Goal: Transaction & Acquisition: Purchase product/service

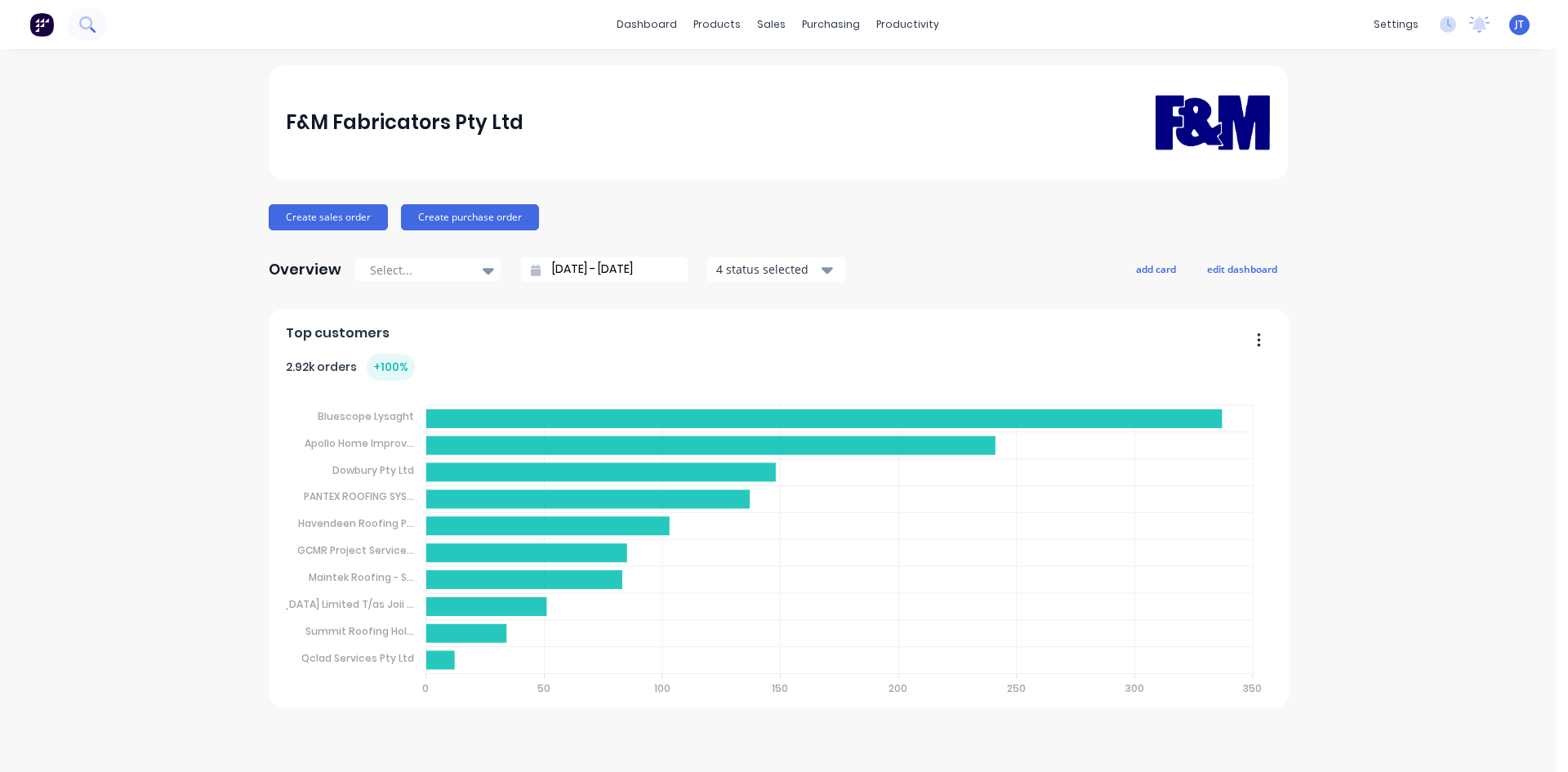
click at [81, 31] on icon at bounding box center [87, 24] width 16 height 16
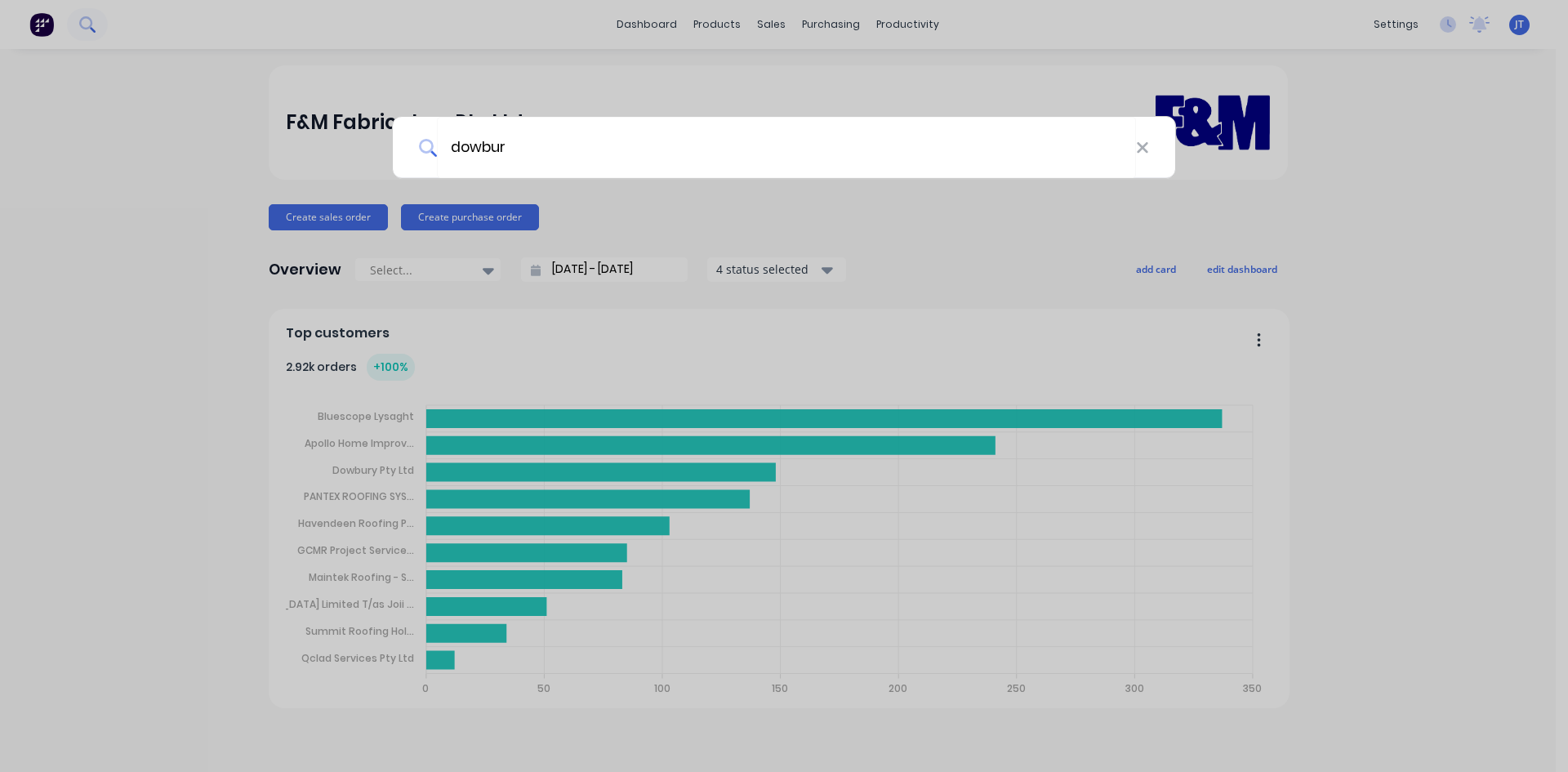
type input "dowbur"
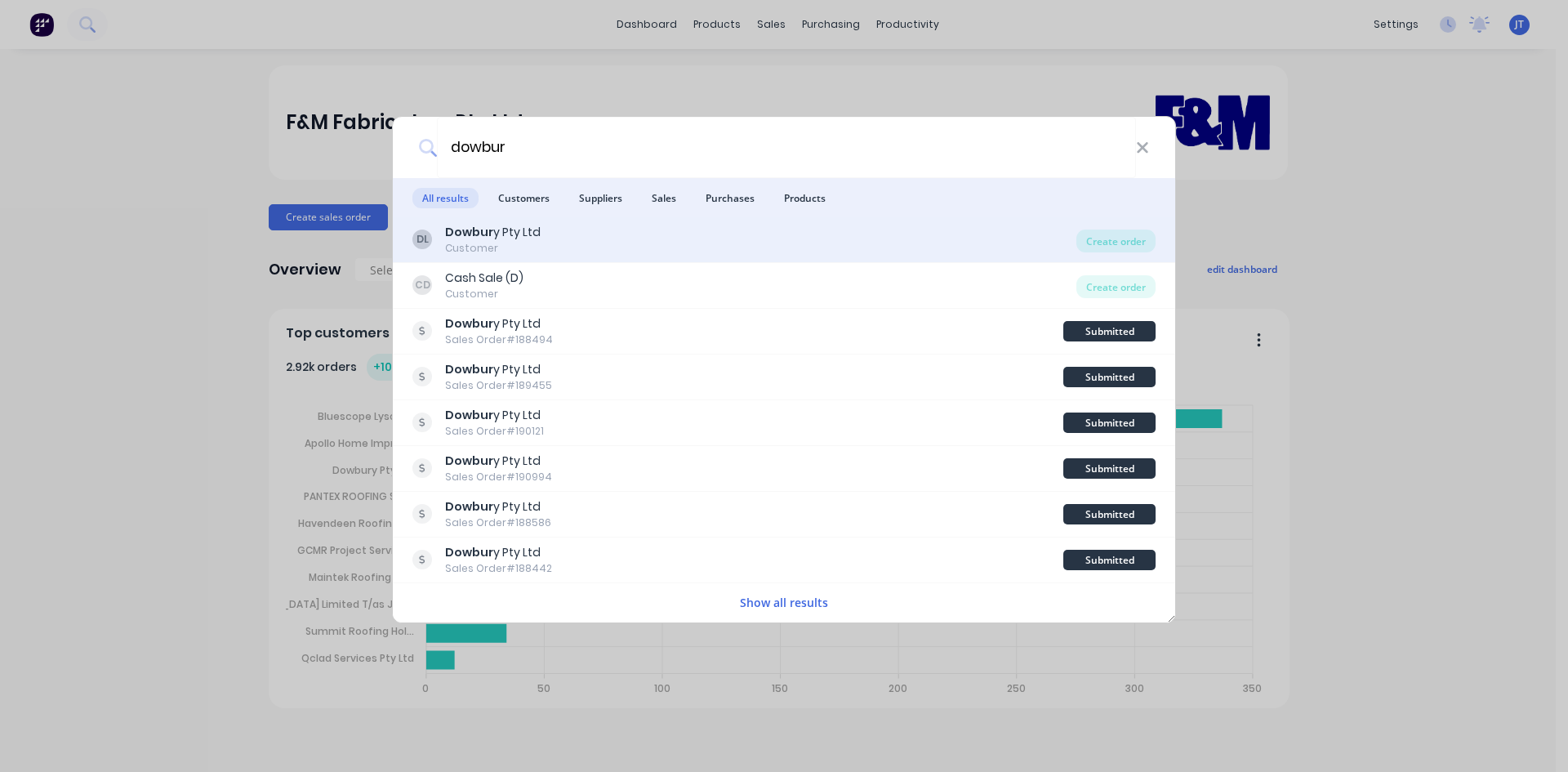
click at [664, 247] on div "DL Dowbur y Pty Ltd Customer" at bounding box center [744, 240] width 664 height 32
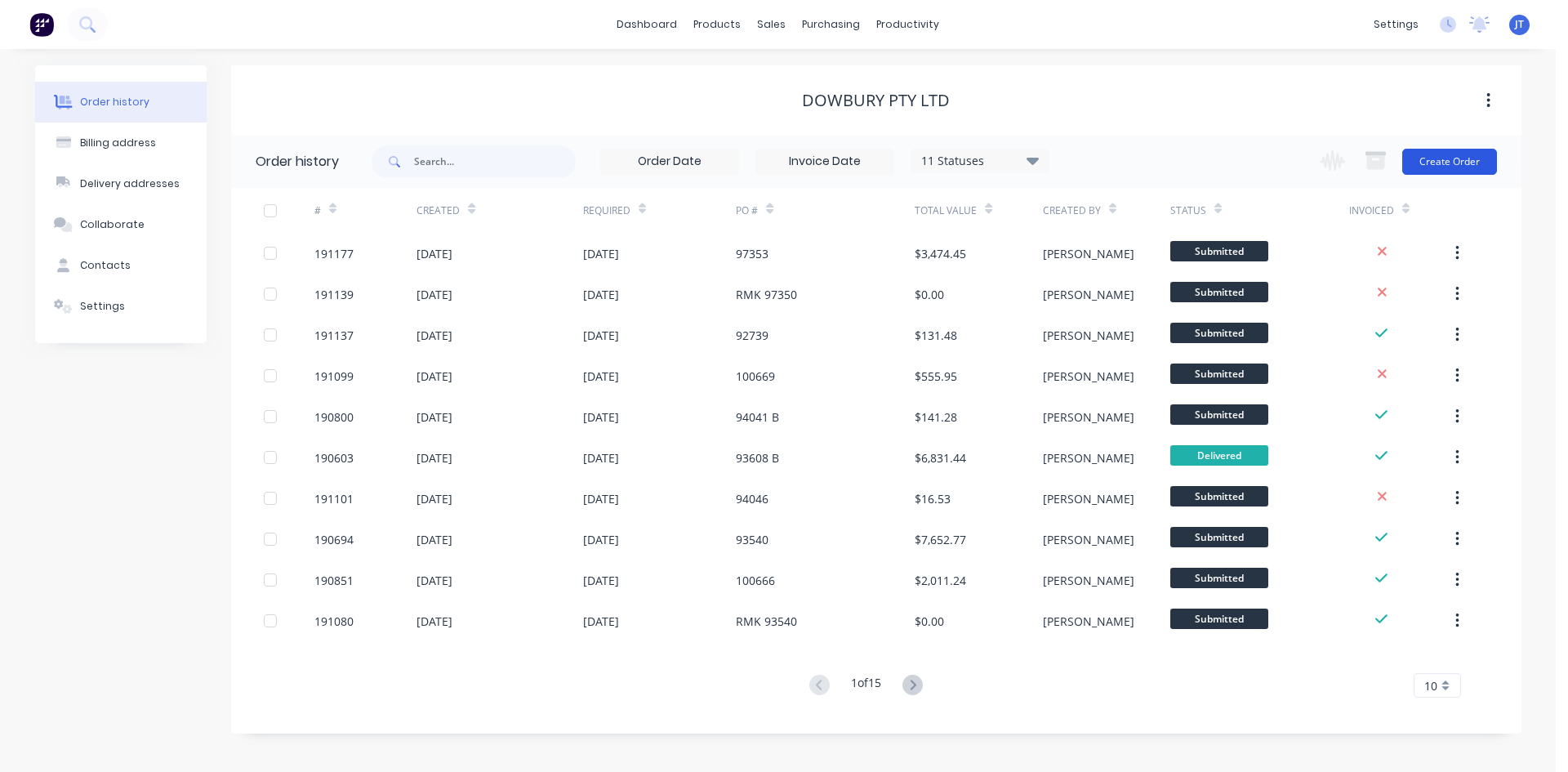
click at [1457, 165] on button "Create Order" at bounding box center [1450, 161] width 95 height 26
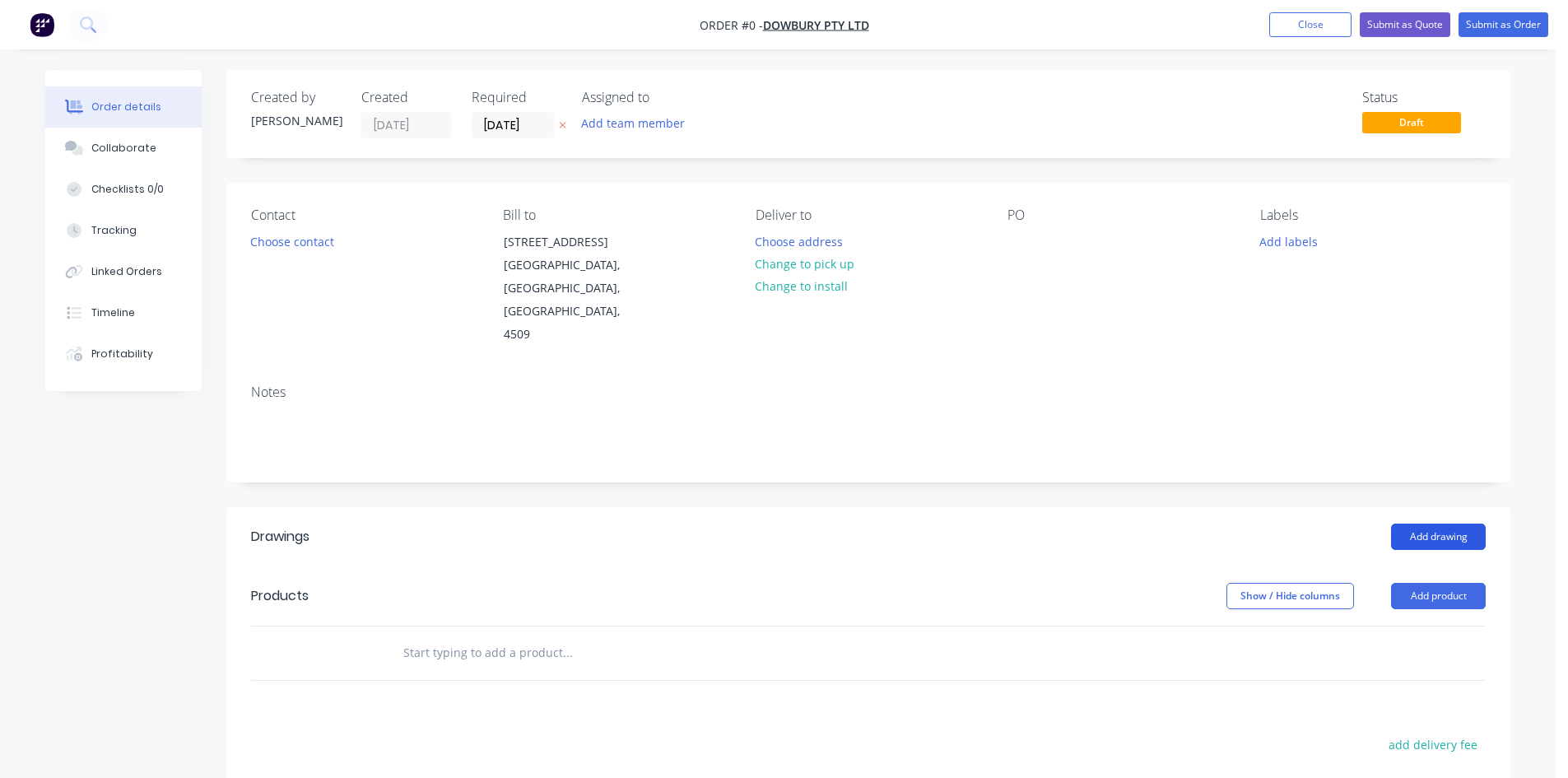
click at [1422, 524] on button "Add drawing" at bounding box center [1438, 537] width 95 height 26
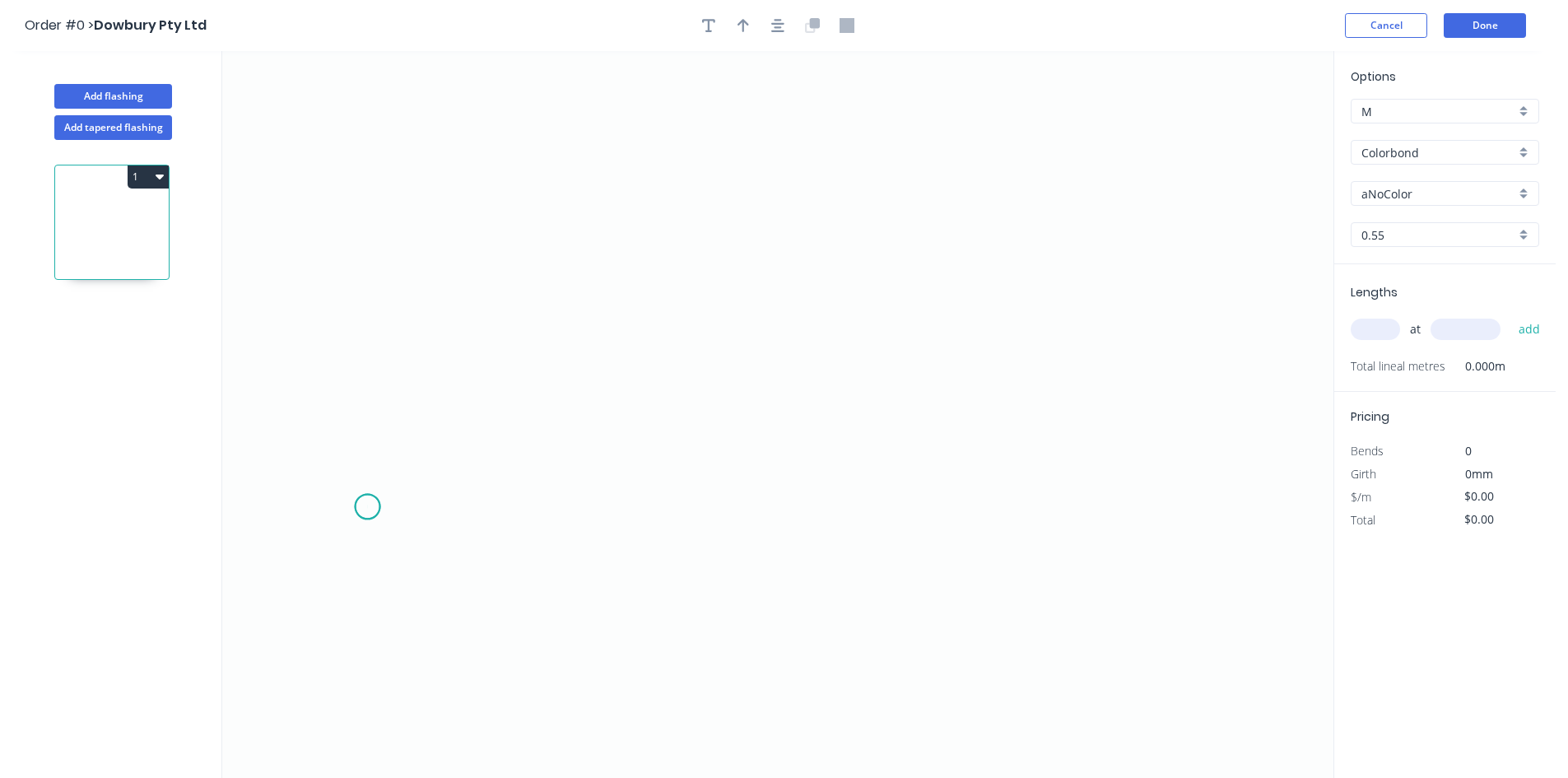
click at [368, 507] on icon "0" at bounding box center [777, 414] width 1111 height 727
click at [537, 512] on icon "0" at bounding box center [777, 414] width 1111 height 727
click at [556, 194] on icon "0 ?" at bounding box center [777, 414] width 1111 height 727
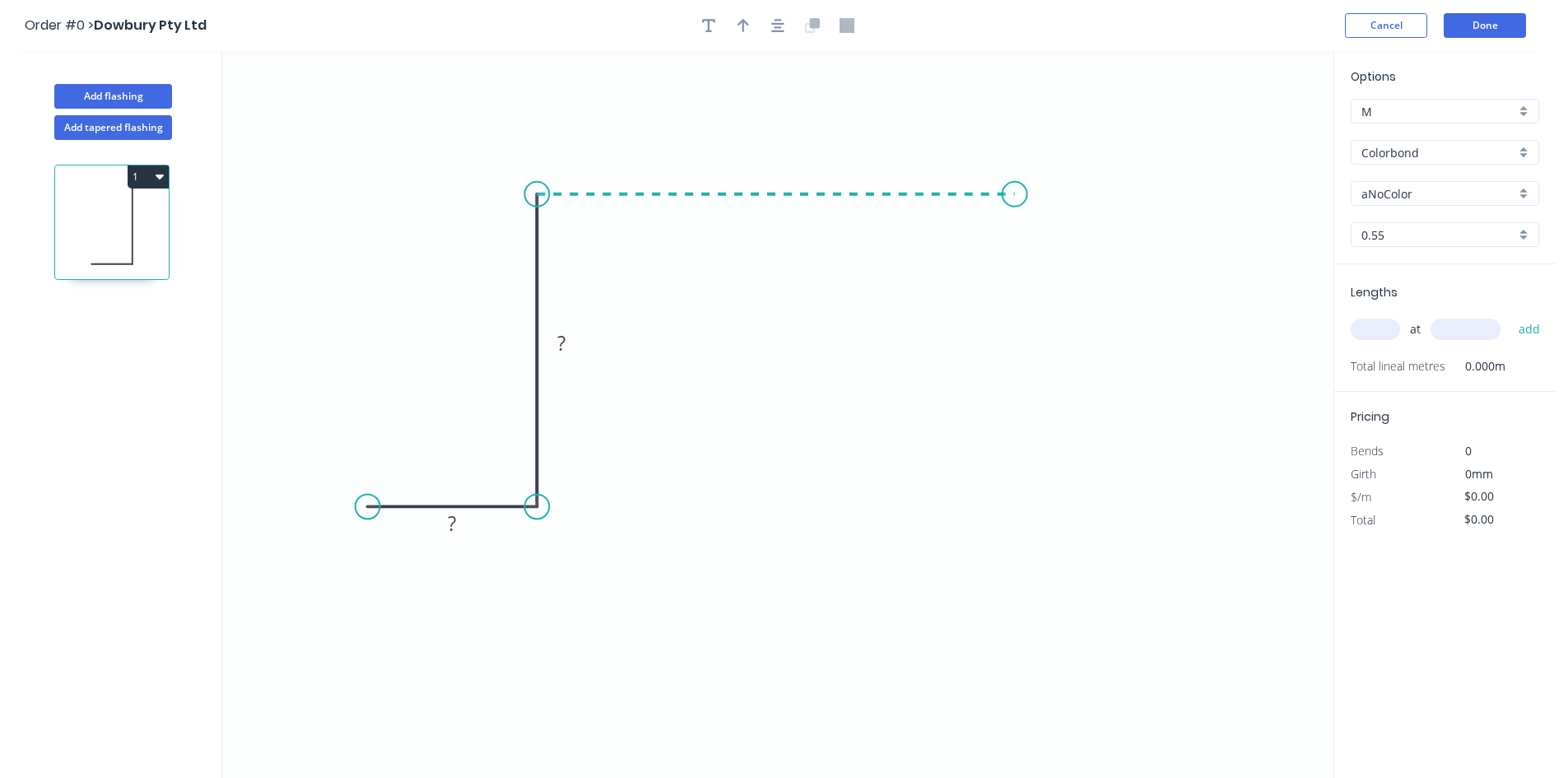
click at [1015, 217] on icon "0 ? ?" at bounding box center [777, 414] width 1111 height 727
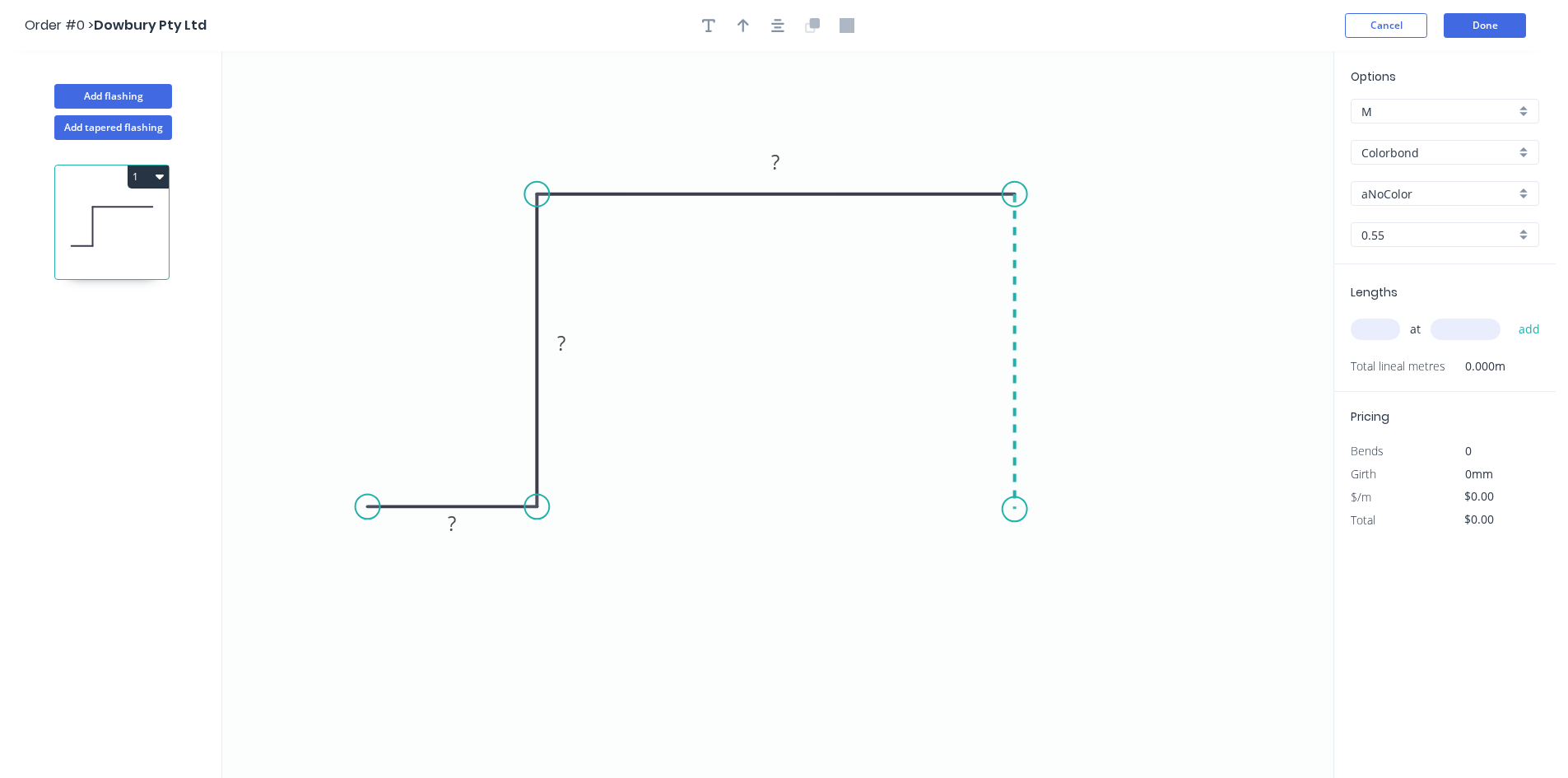
click at [1015, 509] on icon "0 ? ? ?" at bounding box center [777, 414] width 1111 height 727
click at [1220, 512] on icon "0 ? ? ? ?" at bounding box center [777, 414] width 1111 height 727
click at [1220, 512] on circle at bounding box center [1219, 508] width 24 height 24
click at [1128, 529] on rect at bounding box center [1117, 527] width 33 height 23
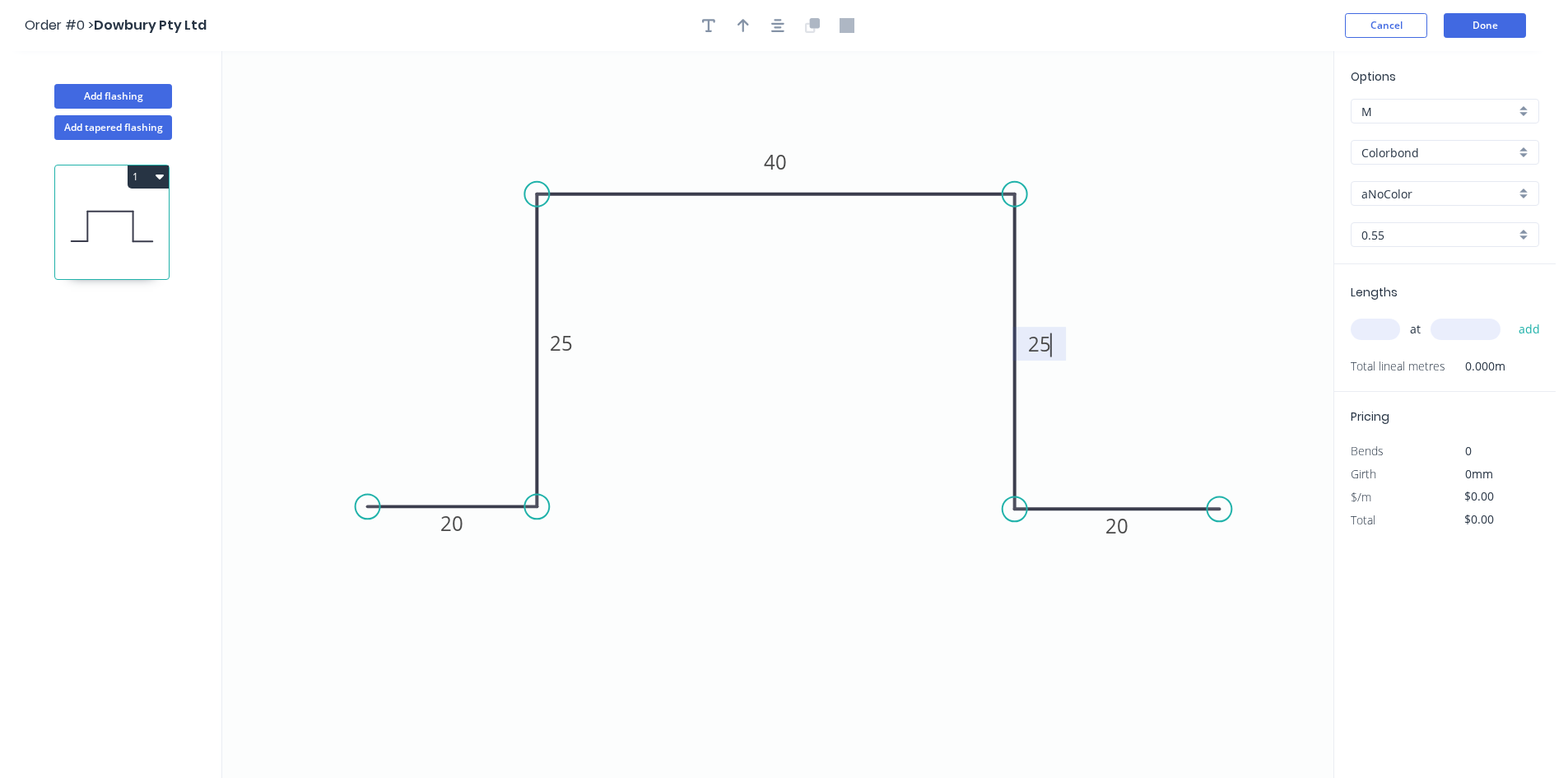
type input "$8.52"
click at [1423, 141] on div "Colorbond" at bounding box center [1445, 151] width 189 height 24
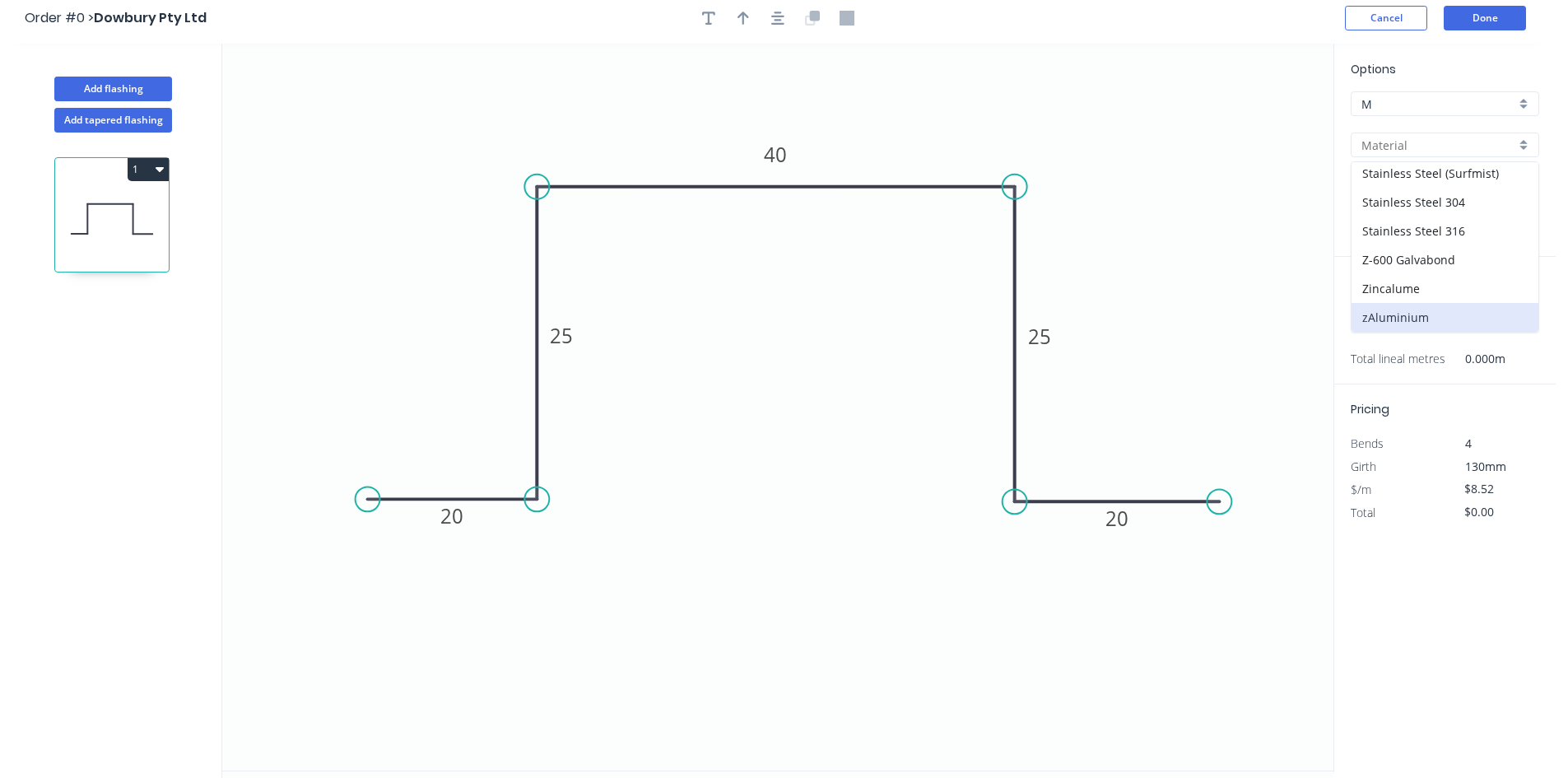
scroll to position [30, 0]
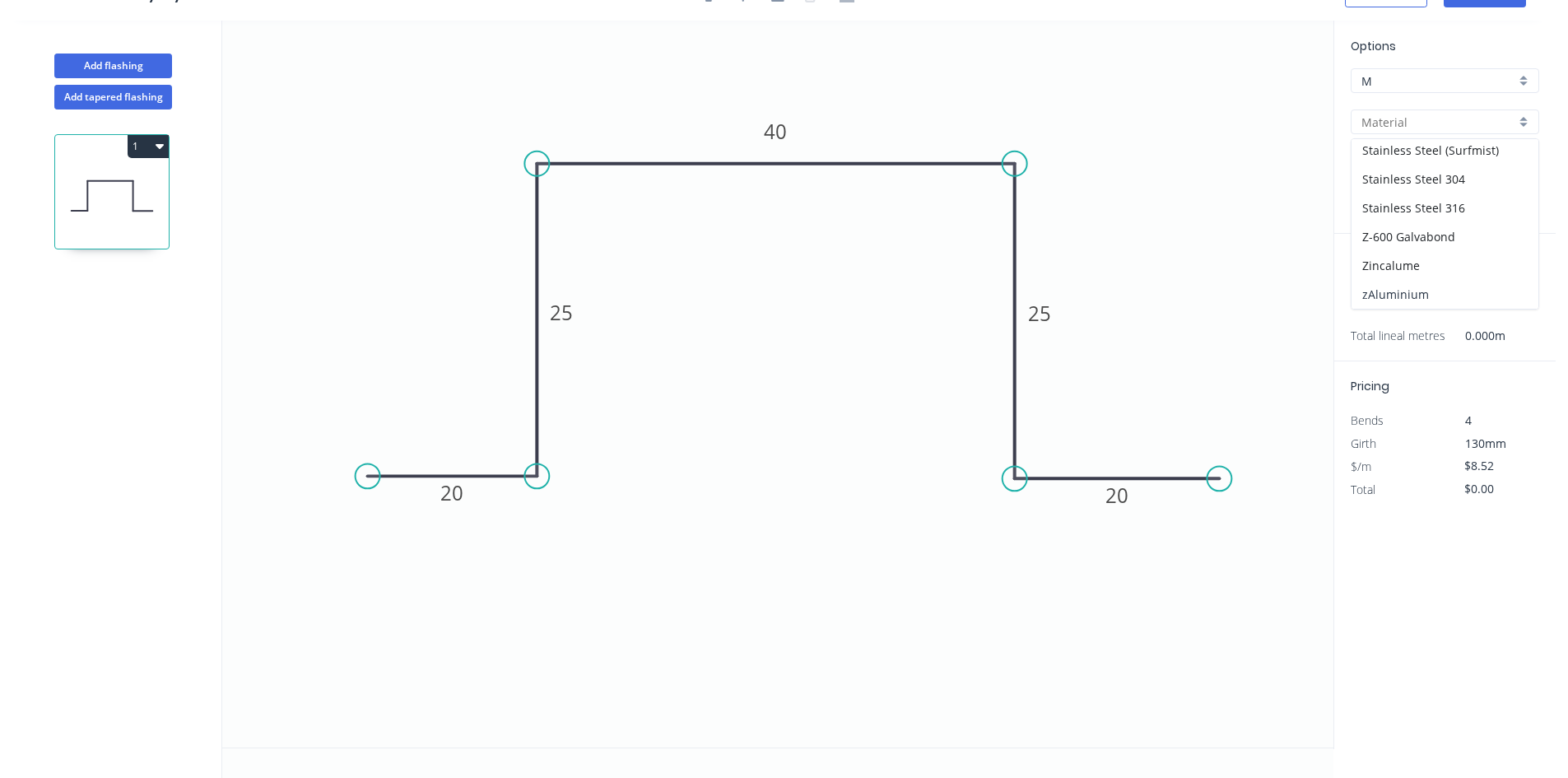
click at [1432, 290] on div "zAluminium" at bounding box center [1445, 293] width 187 height 28
type input "zAluminium"
type input "Mill"
type input "0.8"
type input "$0.01"
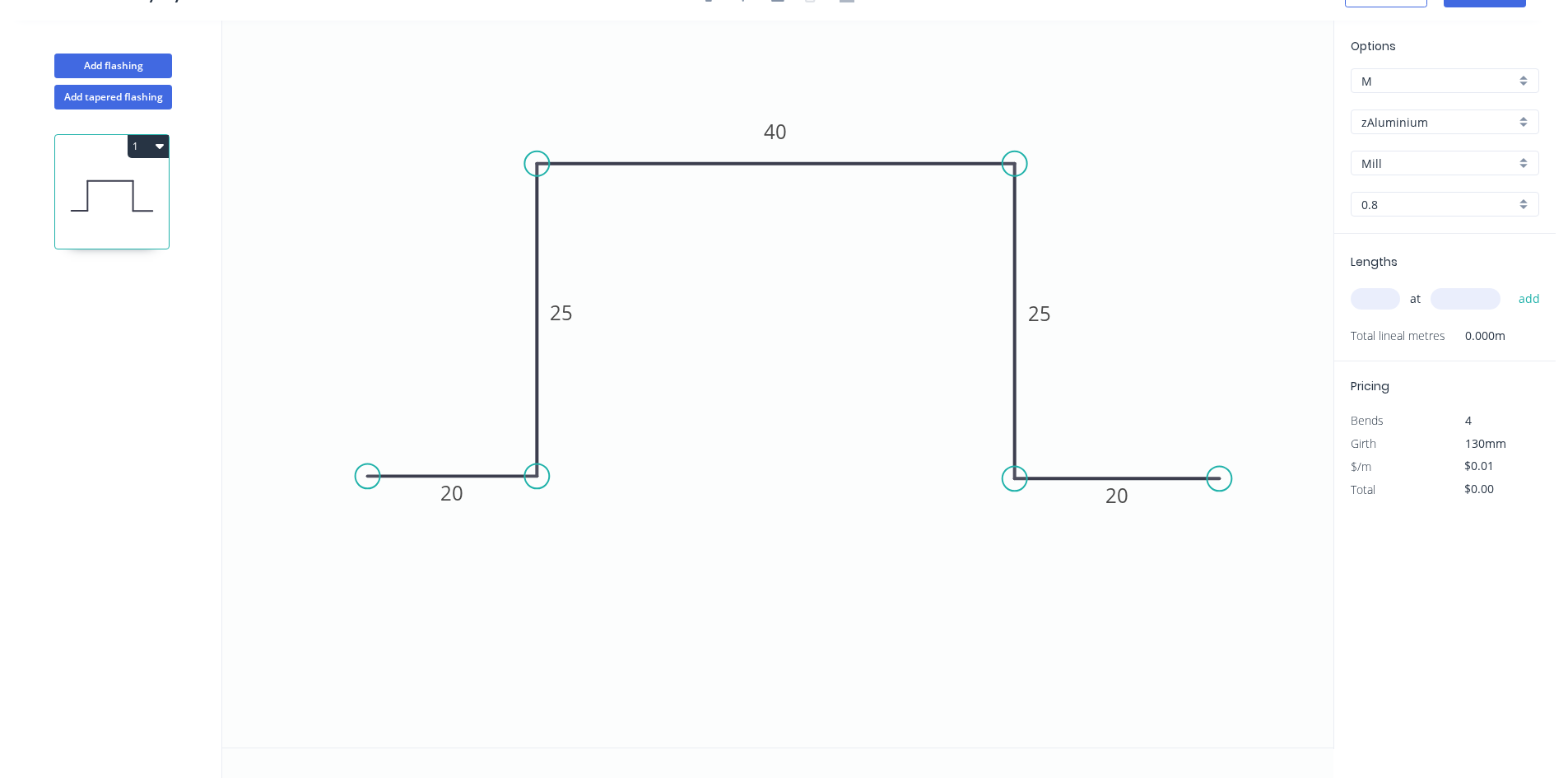
click at [1403, 201] on input "0.8" at bounding box center [1438, 204] width 153 height 18
click at [1389, 342] on div "3.0" at bounding box center [1445, 350] width 187 height 28
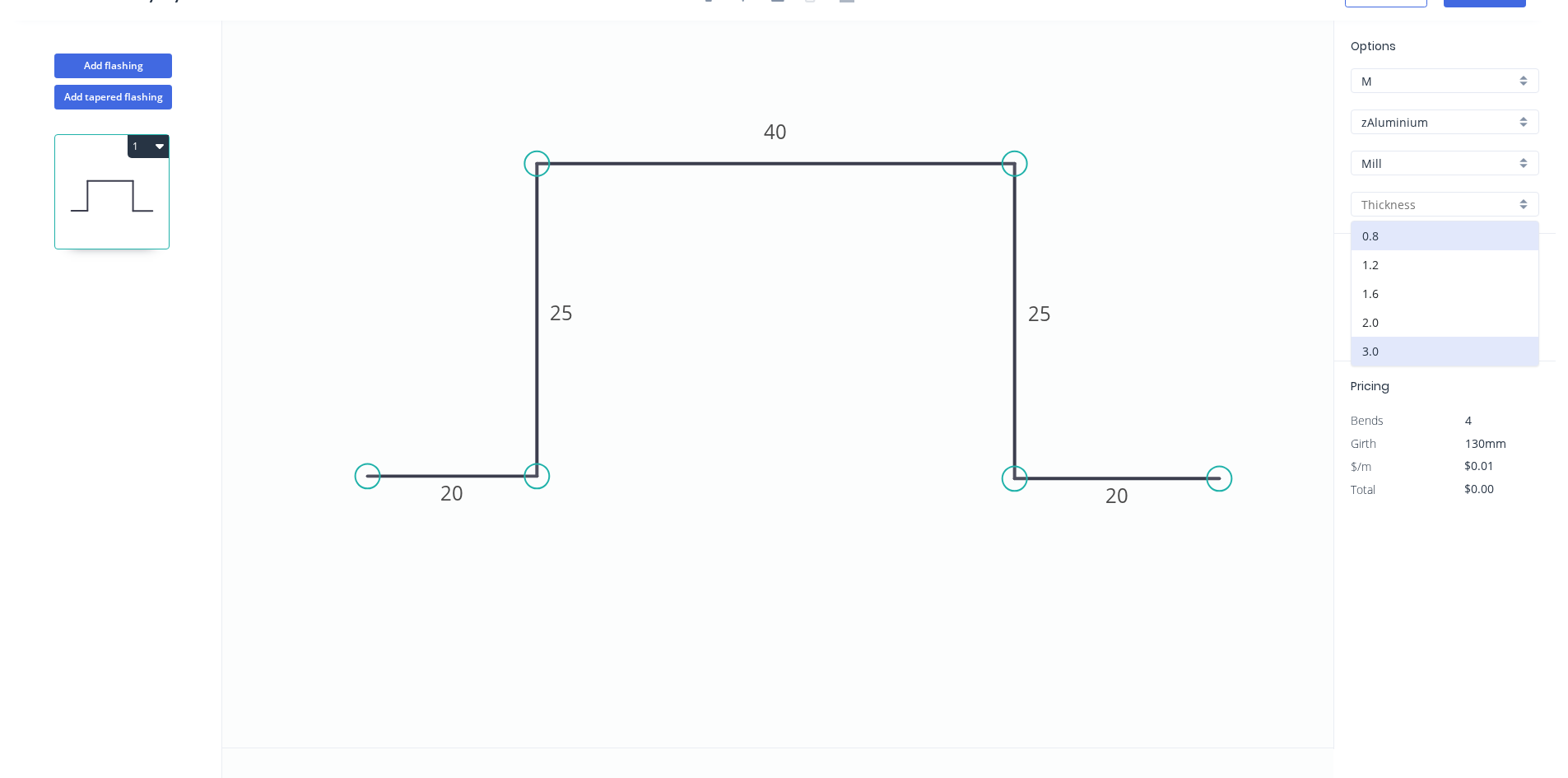
type input "3.0"
type input "$0.00"
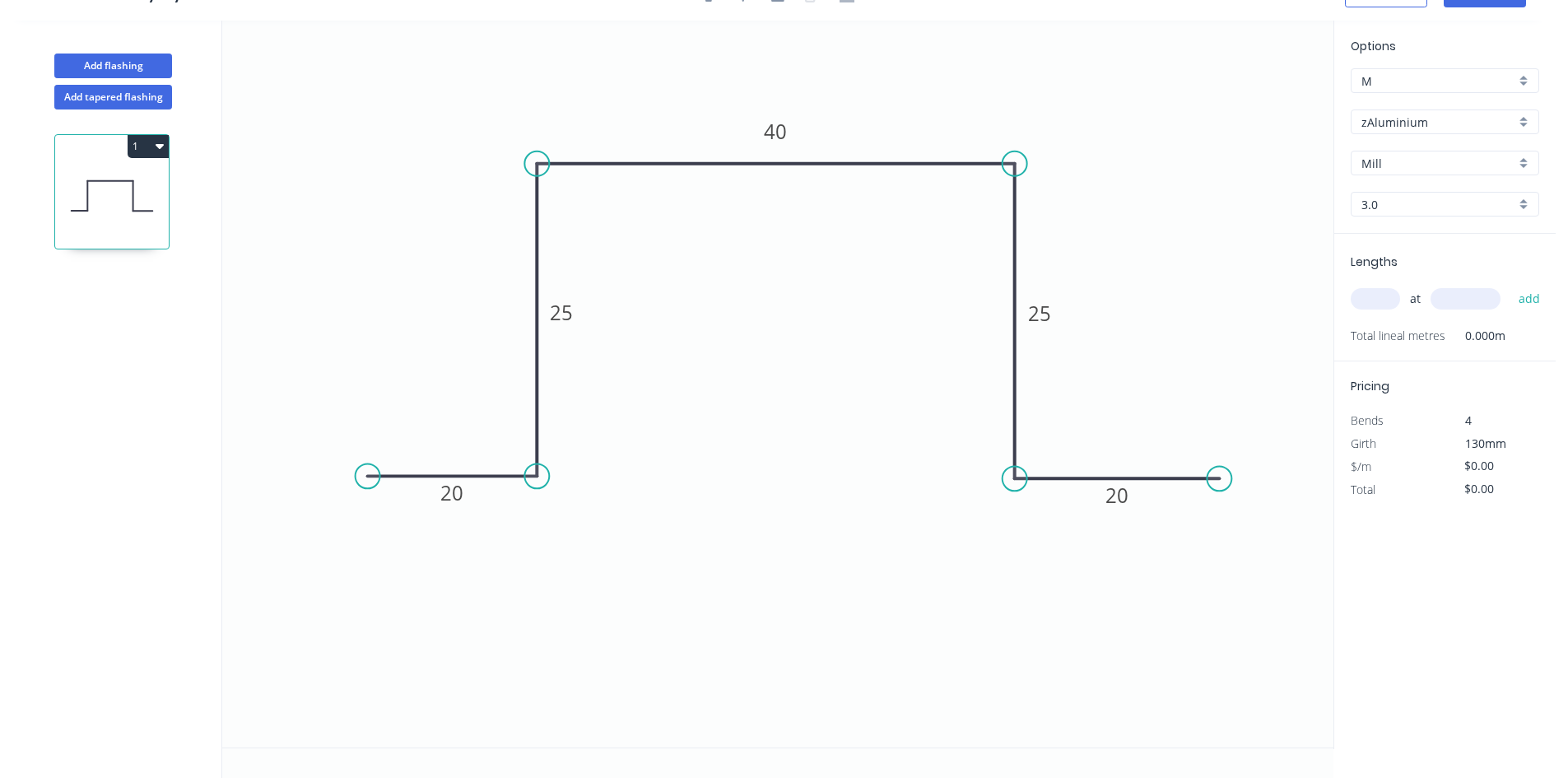
click at [1368, 287] on div "at add" at bounding box center [1447, 298] width 192 height 28
drag, startPoint x: 1375, startPoint y: 307, endPoint x: 1189, endPoint y: 339, distance: 188.7
click at [1370, 306] on input "text" at bounding box center [1375, 299] width 50 height 22
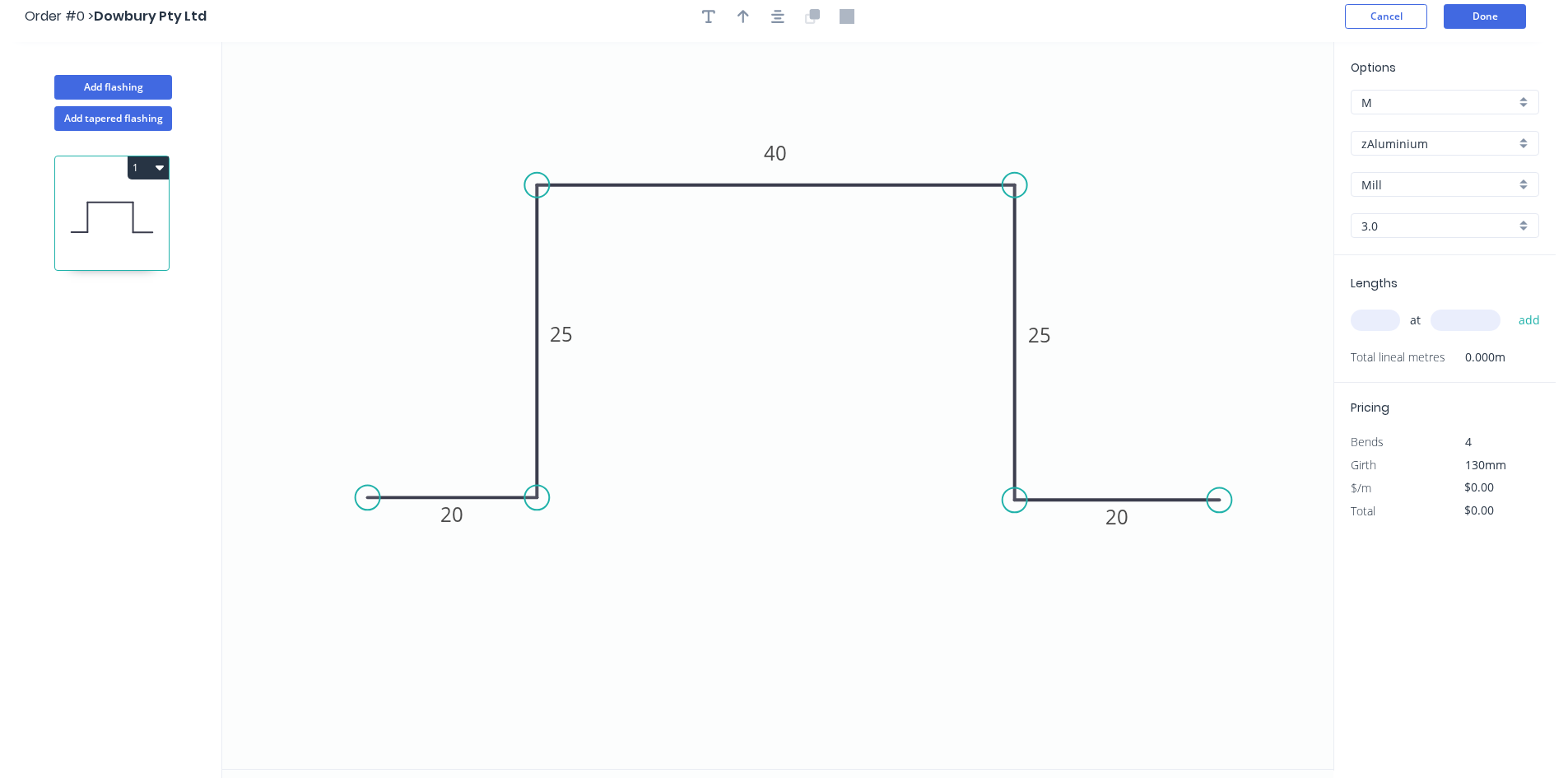
scroll to position [0, 0]
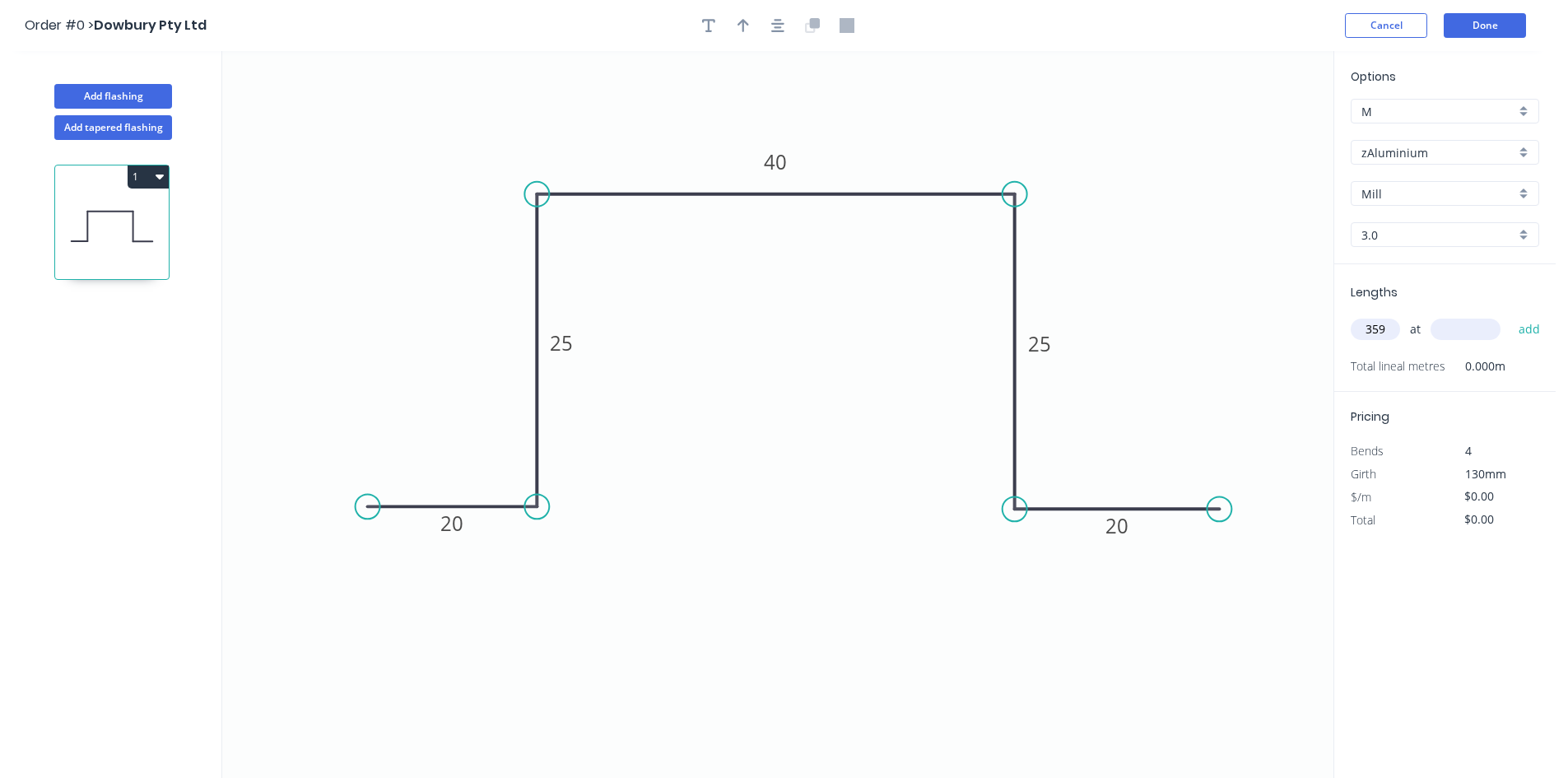
type input "359"
type input "3600"
click at [1511, 316] on button "add" at bounding box center [1531, 329] width 39 height 28
click at [1437, 233] on input "3.0" at bounding box center [1438, 236] width 153 height 18
click at [1417, 288] on div "1.2" at bounding box center [1445, 294] width 187 height 28
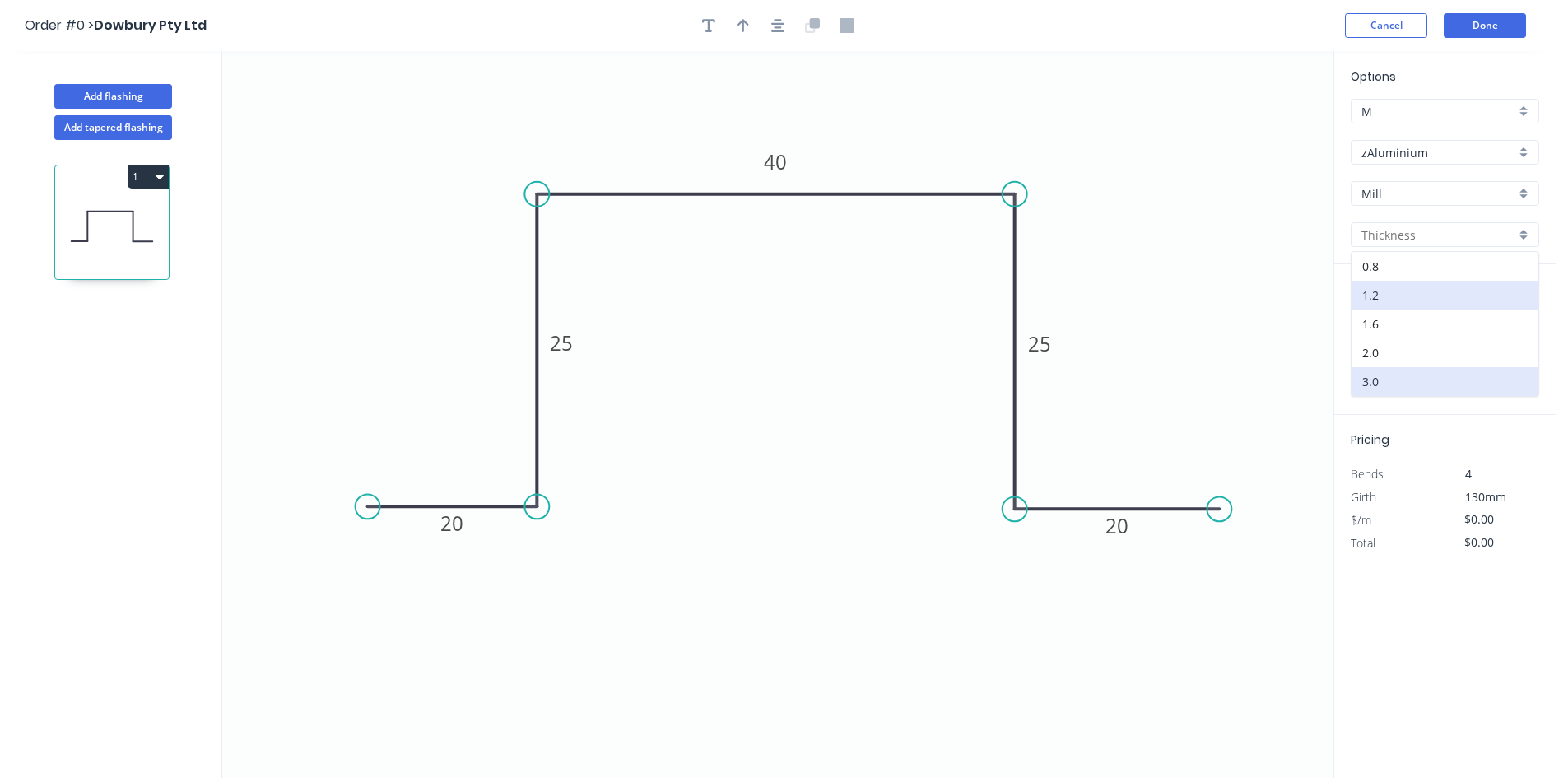
type input "1.2"
type input "$18.89"
type input "$24,413.44"
click at [1397, 242] on input "1.2" at bounding box center [1438, 236] width 153 height 18
click at [1422, 372] on div "3.0" at bounding box center [1445, 381] width 187 height 28
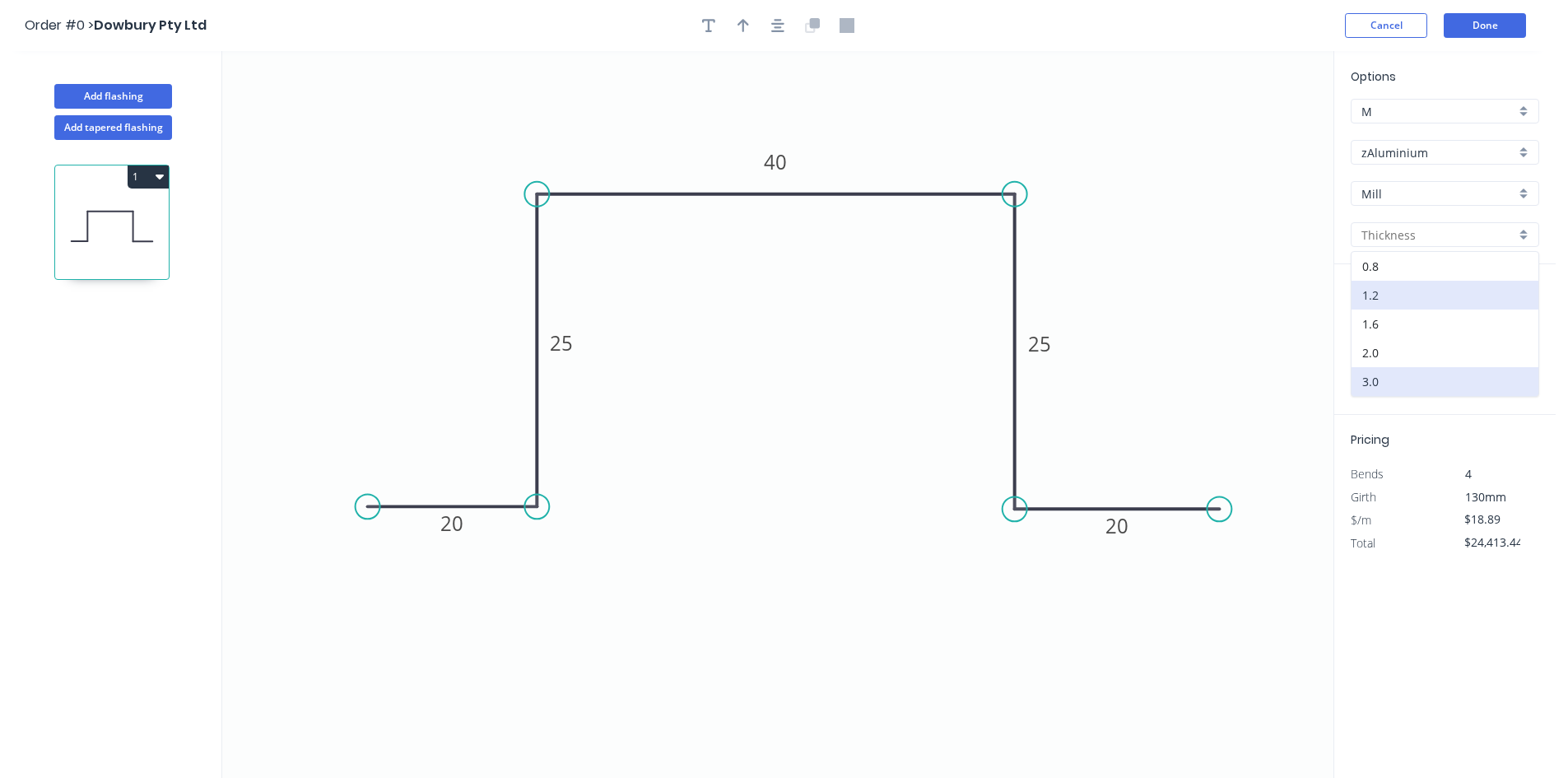
type input "3.0"
type input "$0.00"
click at [1497, 519] on input "$0.00" at bounding box center [1492, 520] width 56 height 23
drag, startPoint x: 1503, startPoint y: 519, endPoint x: 1342, endPoint y: 501, distance: 162.0
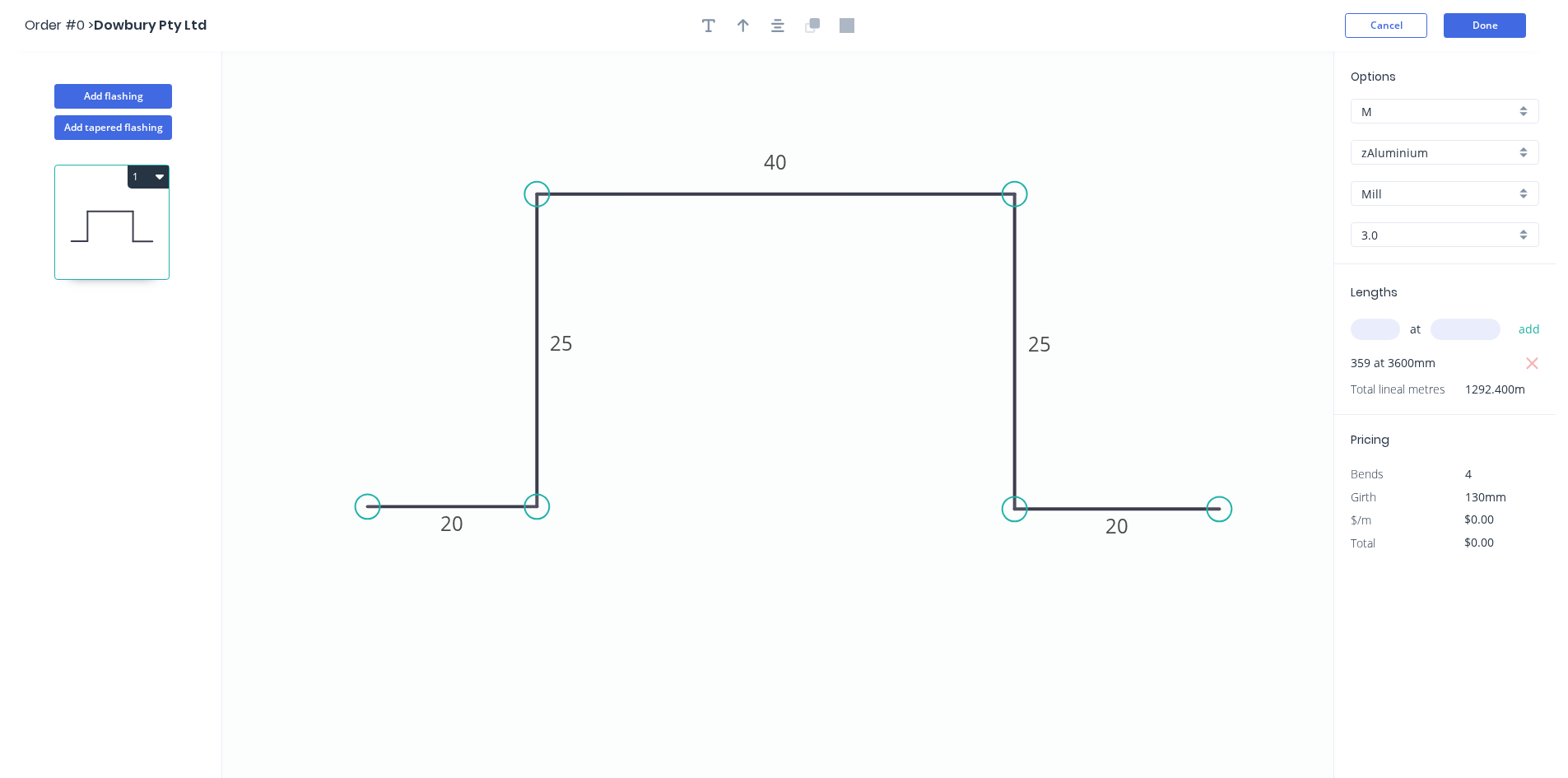
click at [1355, 514] on div "$/m $0.00" at bounding box center [1445, 521] width 213 height 23
type input "$21.36"
type input "$27,605.66"
click at [1485, 520] on input "$21.36" at bounding box center [1492, 520] width 56 height 23
click at [1481, 520] on input "$21.36" at bounding box center [1492, 520] width 56 height 23
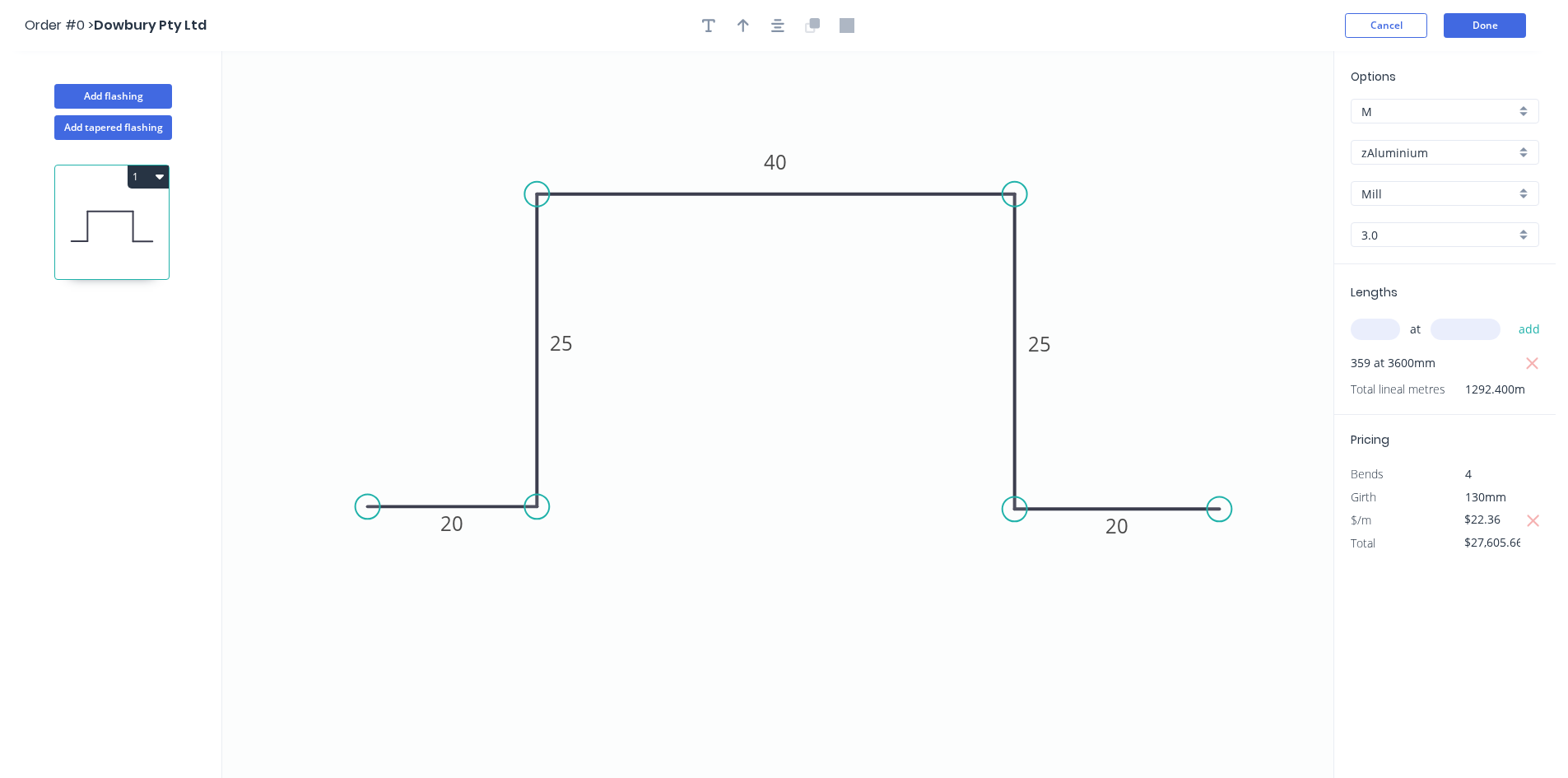
type input "$0.00"
click at [1480, 592] on div "Options M M zAluminium zAluminium Mill Mill 3.0 3.0 Lengths at add 359 at 3600m…" at bounding box center [1444, 414] width 222 height 728
drag, startPoint x: 1494, startPoint y: 519, endPoint x: 1369, endPoint y: 511, distance: 125.3
click at [1381, 512] on div "$/m $0.00" at bounding box center [1445, 521] width 213 height 23
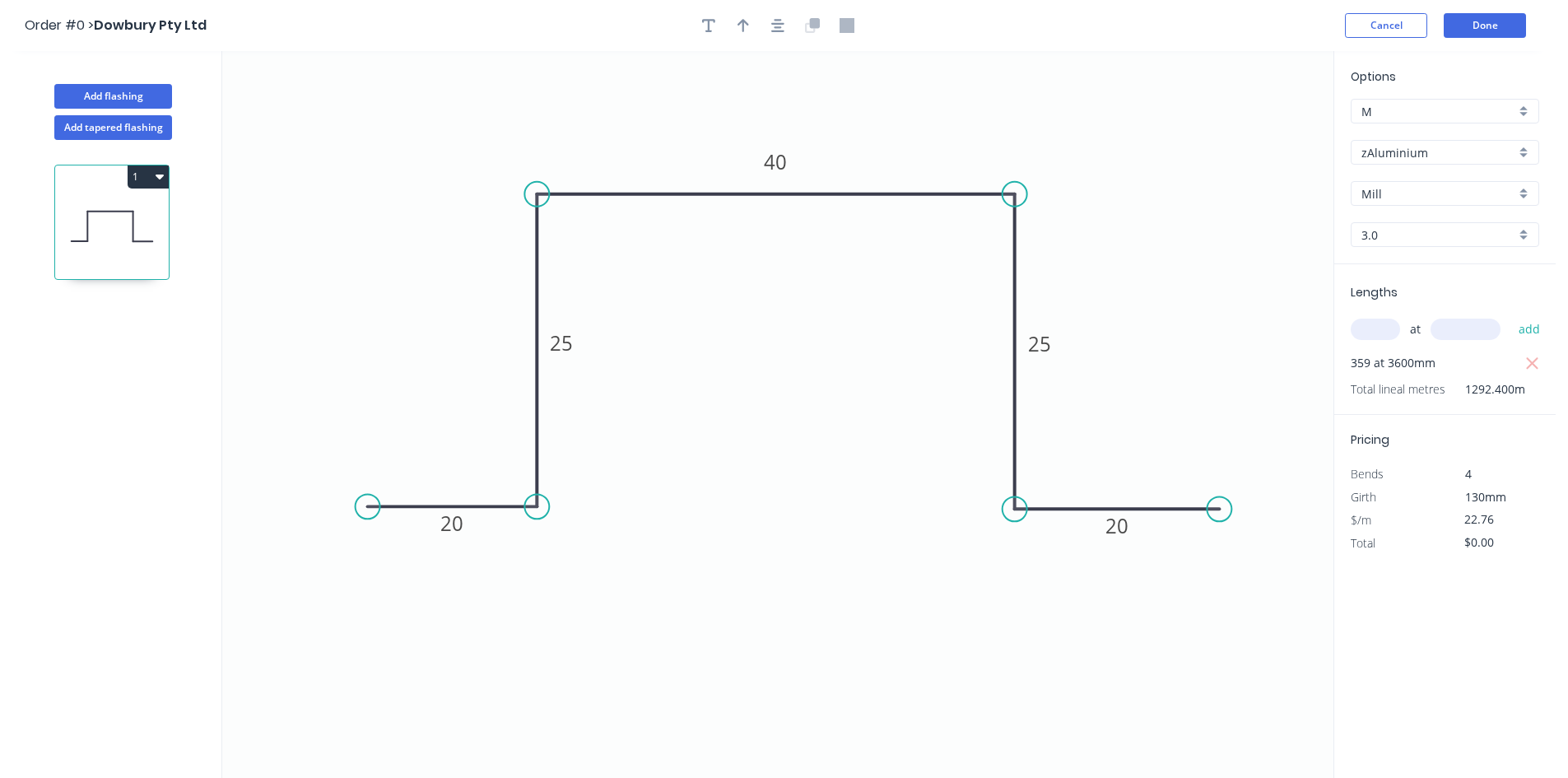
type input "$22.76"
type input "$29,415.02"
drag, startPoint x: 1537, startPoint y: 519, endPoint x: 1546, endPoint y: 535, distance: 18.4
click at [1537, 519] on icon "button" at bounding box center [1534, 521] width 15 height 20
type input "$0.00"
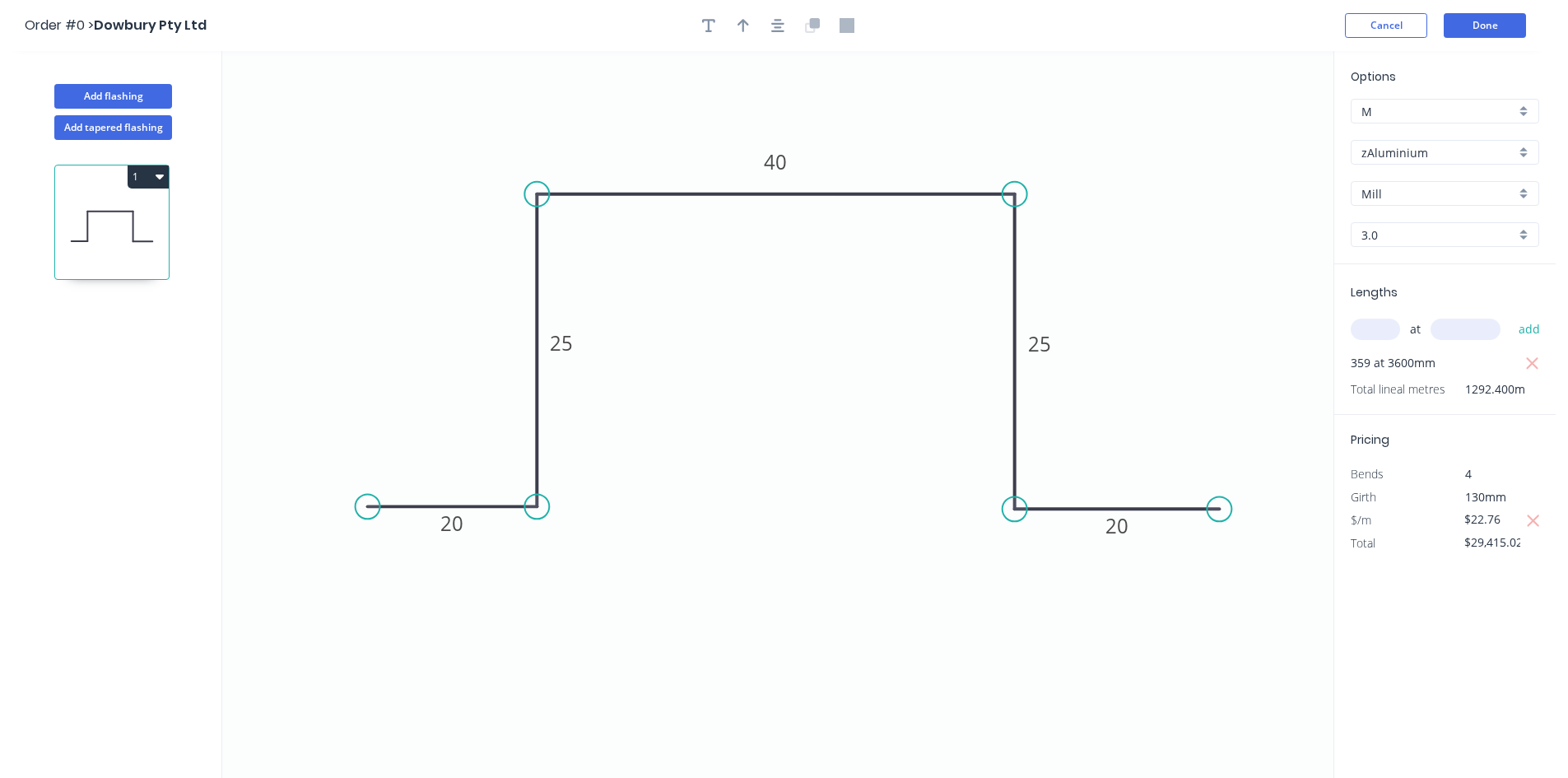
type input "$0.00"
drag, startPoint x: 1496, startPoint y: 523, endPoint x: 1411, endPoint y: 519, distance: 85.1
click at [1414, 519] on div "$/m $0.00" at bounding box center [1445, 521] width 213 height 23
type input "$10.95"
type input "$14,151.78"
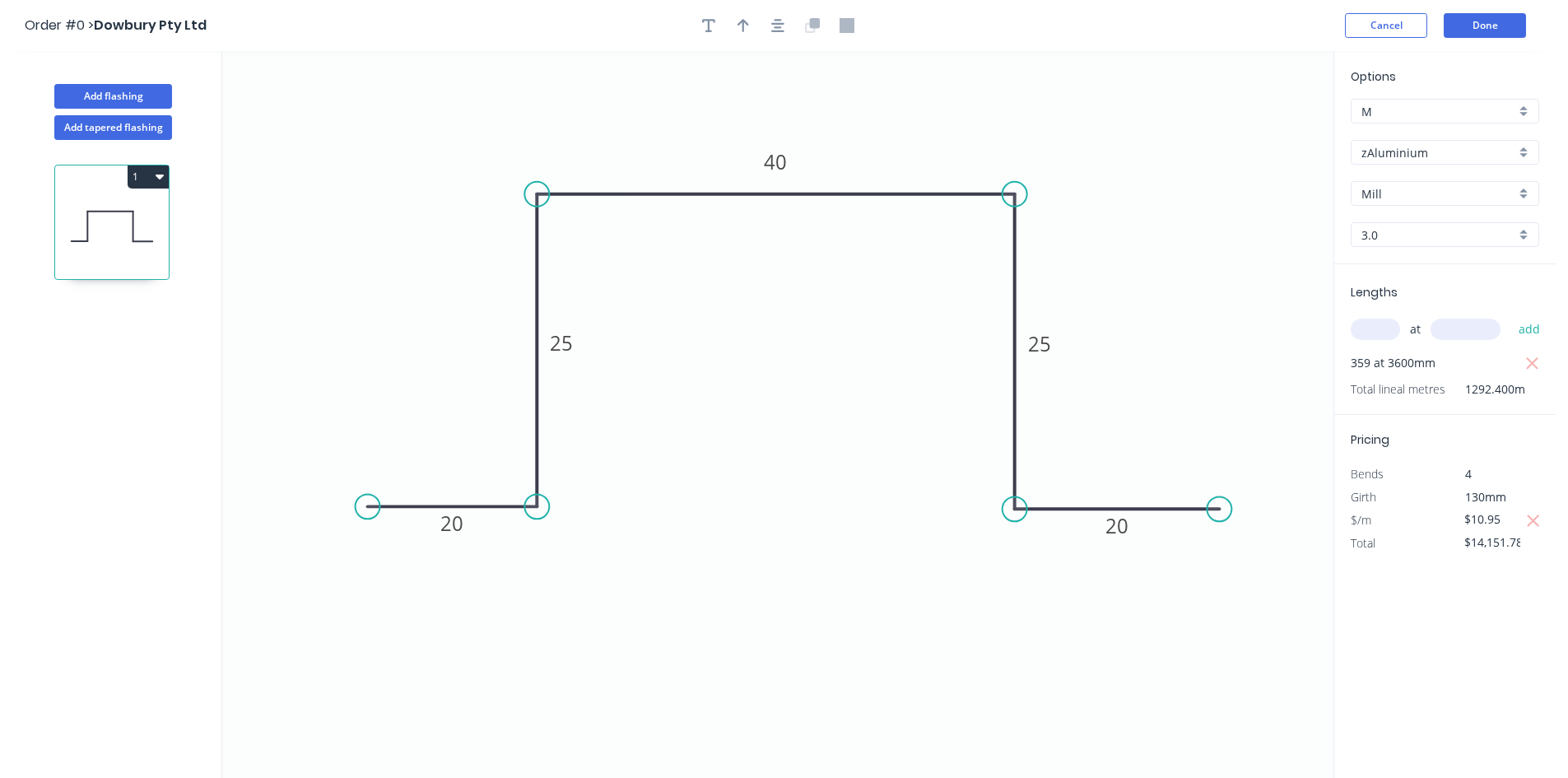
drag, startPoint x: 1510, startPoint y: 513, endPoint x: 1294, endPoint y: 523, distance: 216.2
click at [1347, 522] on div "$/m $10.95" at bounding box center [1445, 521] width 213 height 23
type input "$20.93"
click at [767, 27] on button "button" at bounding box center [777, 24] width 24 height 24
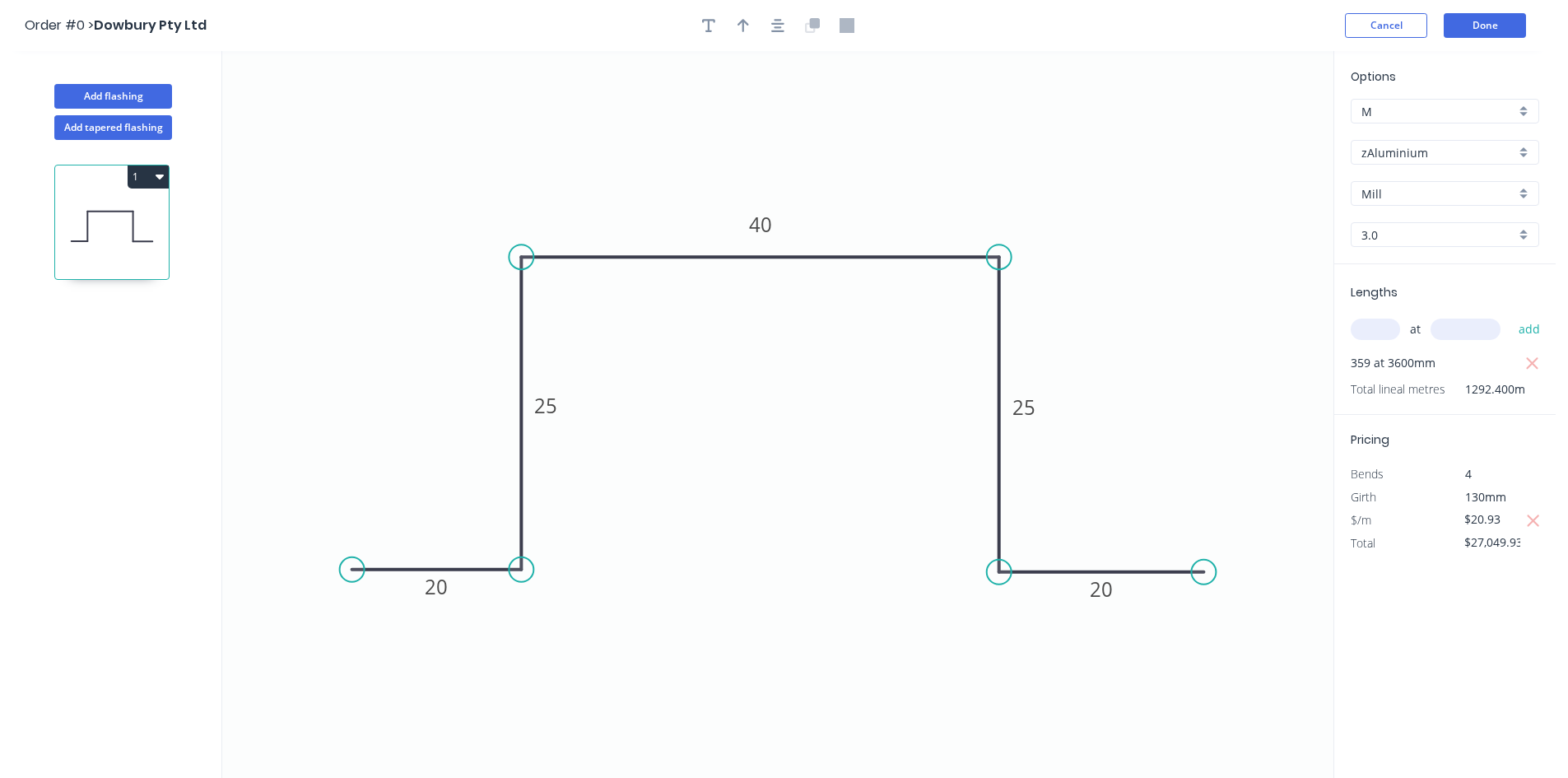
click at [142, 174] on button "1" at bounding box center [149, 177] width 41 height 23
click at [135, 218] on div "Duplicate" at bounding box center [91, 218] width 127 height 23
type input "$0.00"
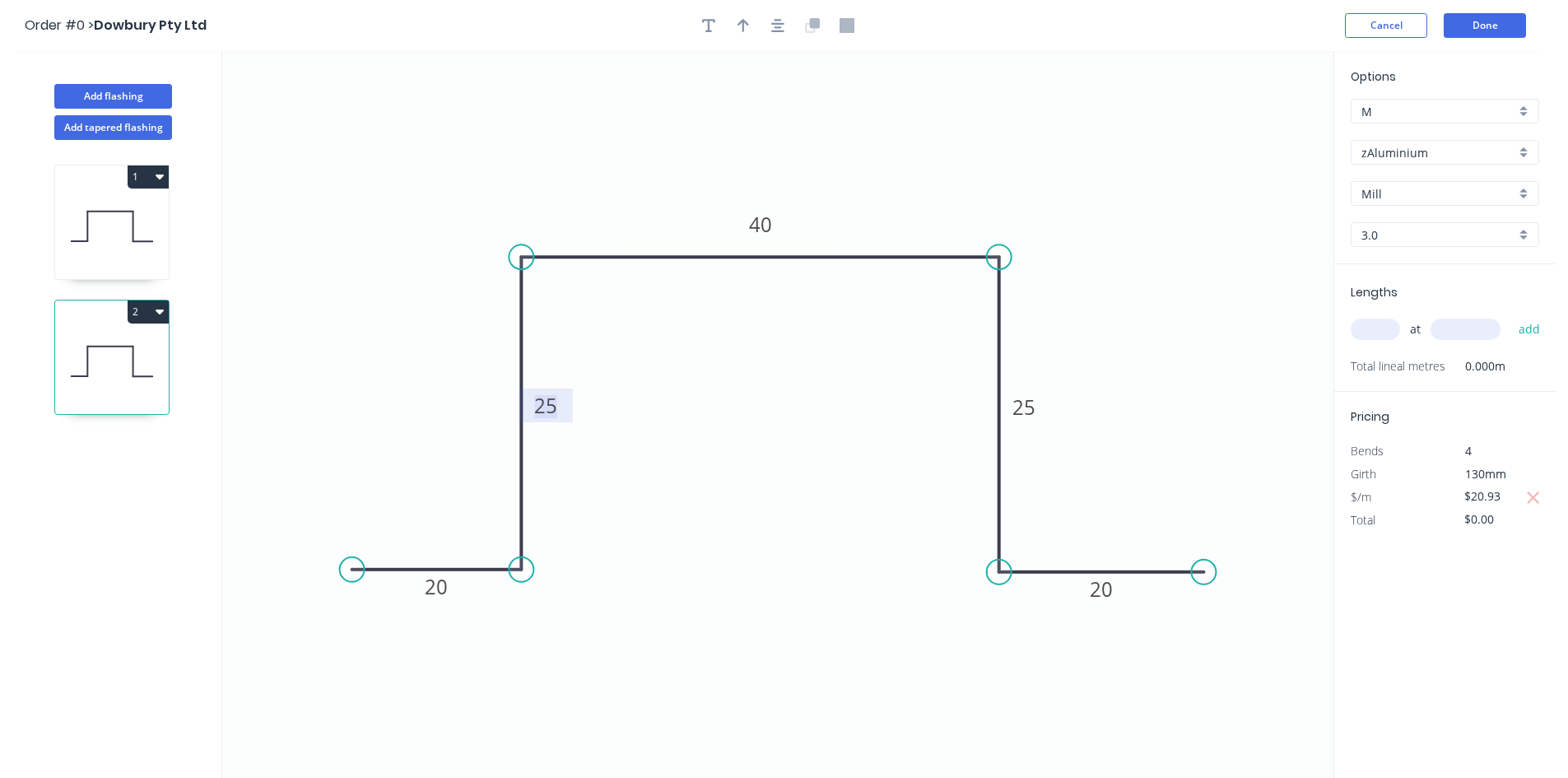
click at [550, 410] on tspan "25" at bounding box center [546, 406] width 23 height 27
click at [1372, 333] on input "text" at bounding box center [1375, 329] width 50 height 22
type input "60"
type input "3600"
click at [1511, 316] on button "add" at bounding box center [1531, 329] width 39 height 28
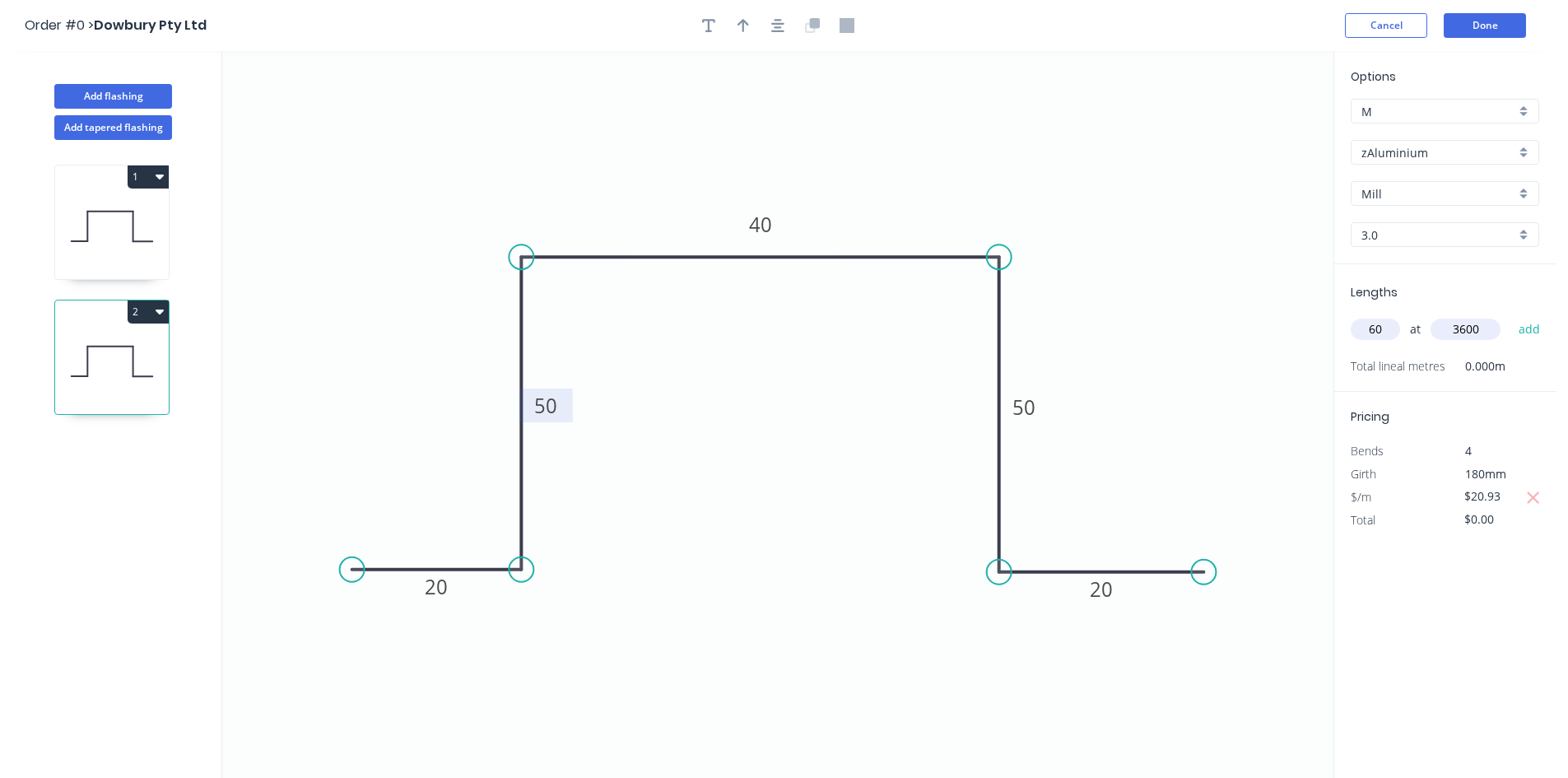
type input "$4,520.88"
click at [1532, 515] on icon "button" at bounding box center [1534, 521] width 15 height 20
type input "$0.00"
click at [100, 244] on icon at bounding box center [111, 227] width 113 height 106
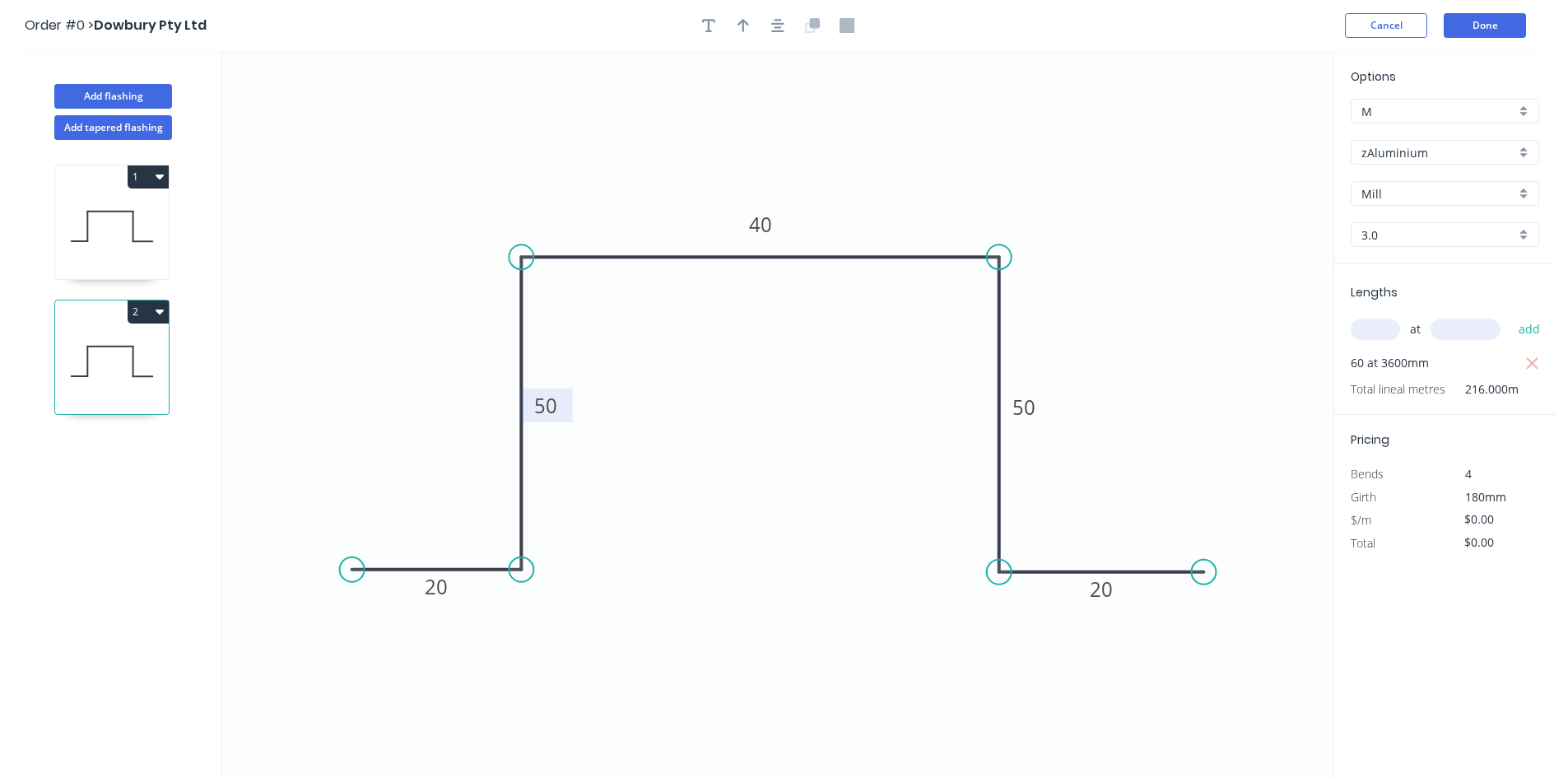
type input "$20.93"
type input "$27,049.93"
click at [1481, 521] on input "$20.93" at bounding box center [1492, 520] width 56 height 23
type input "$0.00"
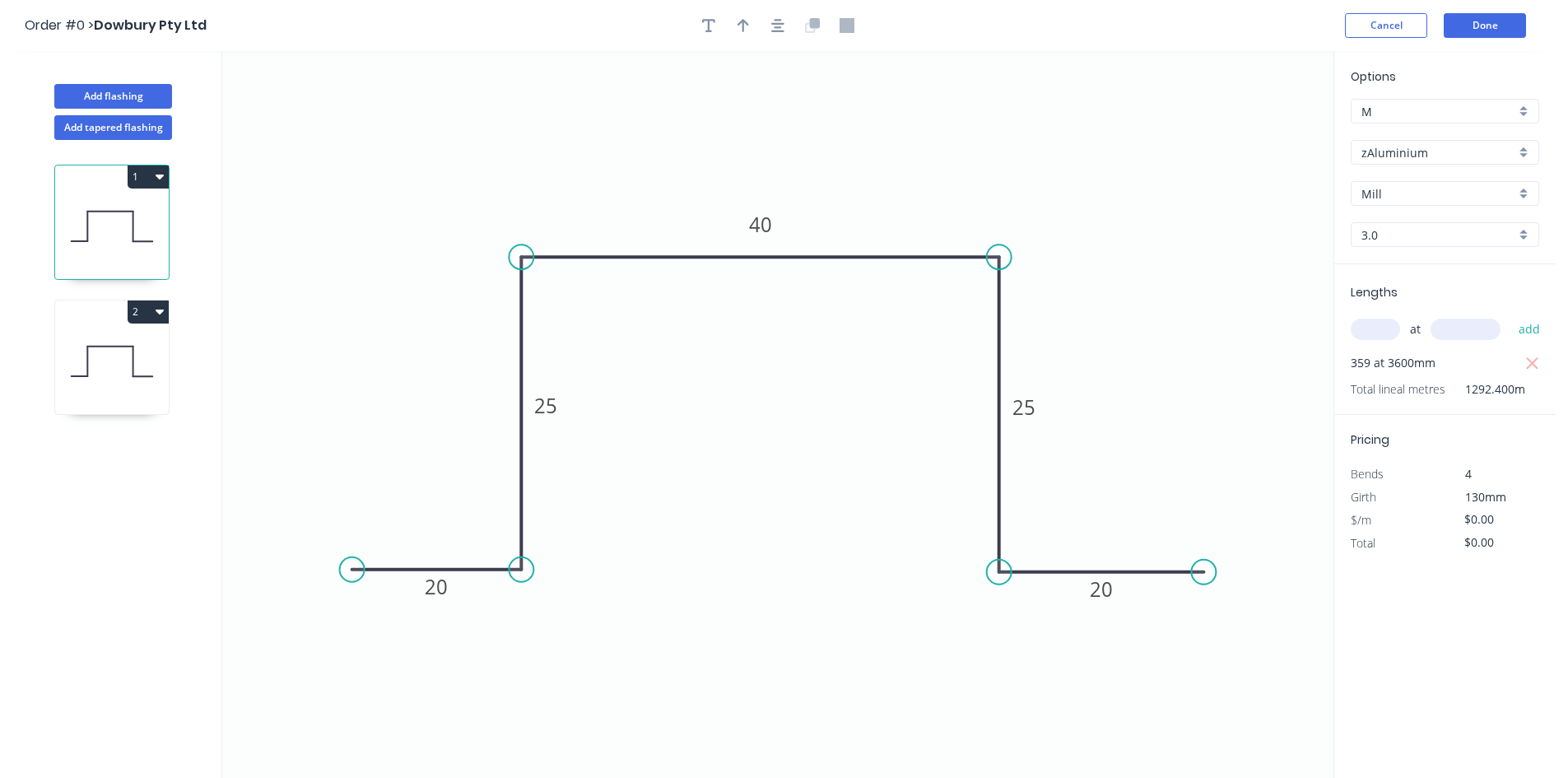
click at [1437, 619] on div "Options M M zAluminium zAluminium Mill Mill 3.0 3.0 Lengths at add 359 at 3600m…" at bounding box center [1444, 414] width 222 height 728
click at [1497, 519] on input "$0.00" at bounding box center [1492, 520] width 56 height 23
drag, startPoint x: 1493, startPoint y: 519, endPoint x: 1414, endPoint y: 530, distance: 79.8
click at [1414, 530] on div "$/m $0.00" at bounding box center [1445, 521] width 213 height 23
type input "$25.43"
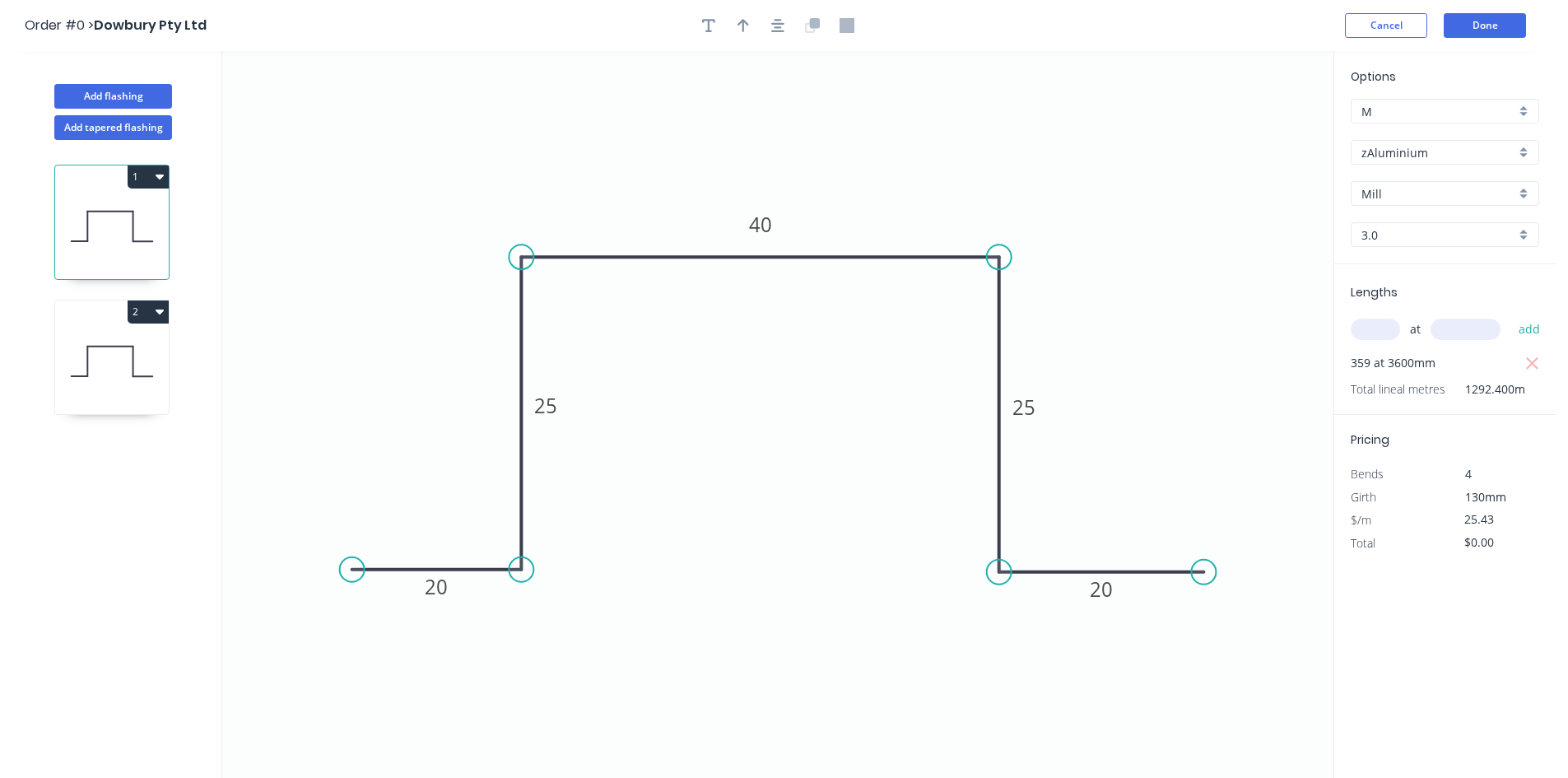
type input "$32,865.73"
click at [1459, 634] on div "Options M M zAluminium zAluminium Mill Mill 3.0 3.0 Lengths at add 359 at 3600m…" at bounding box center [1444, 414] width 222 height 728
click at [137, 383] on icon at bounding box center [111, 362] width 113 height 106
type input "$0.00"
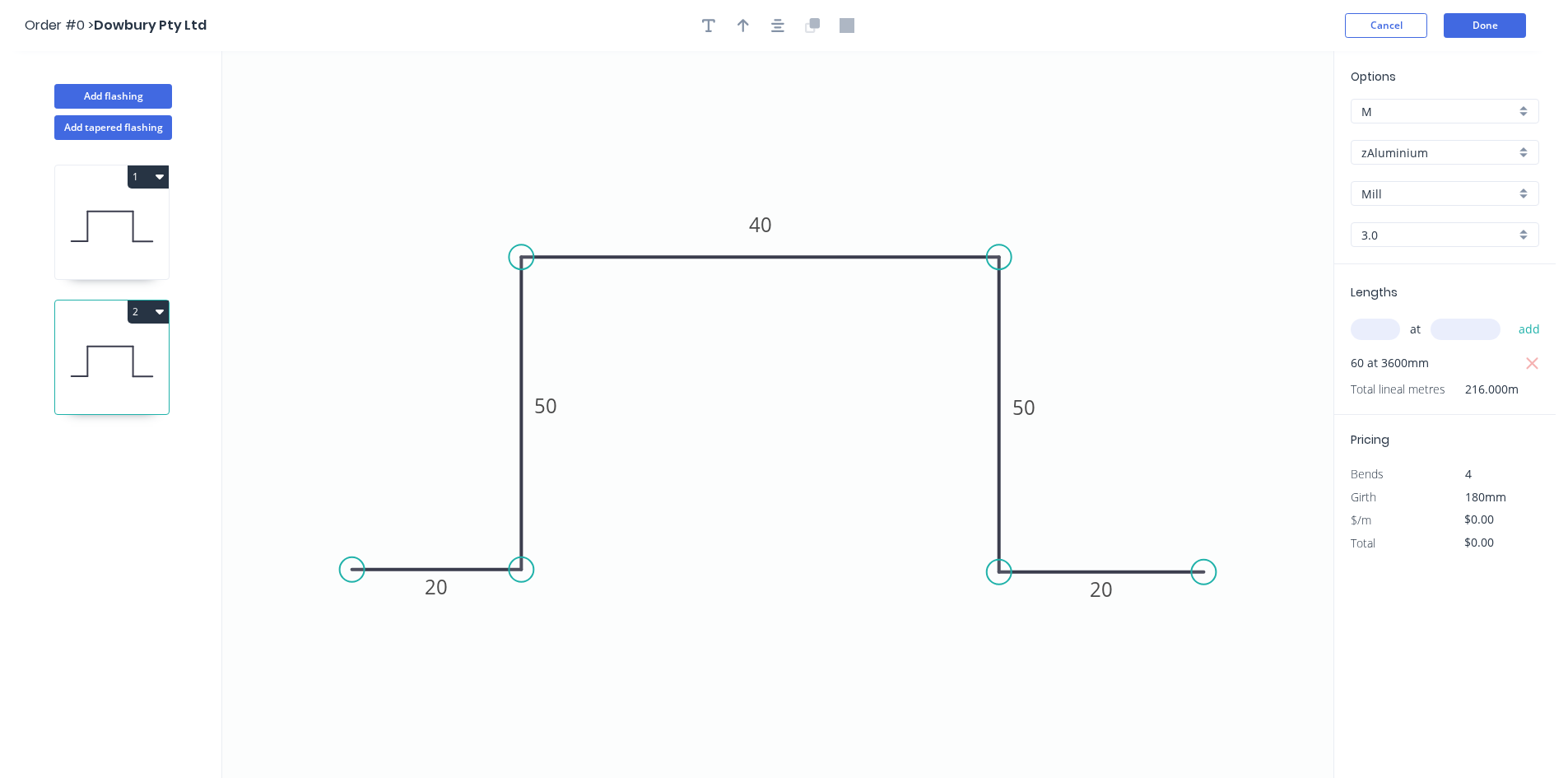
click at [86, 256] on icon at bounding box center [111, 227] width 113 height 106
type input "$25.43"
type input "$32,865.73"
click at [1482, 519] on input "$25.43" at bounding box center [1492, 520] width 56 height 23
drag, startPoint x: 1505, startPoint y: 510, endPoint x: 1475, endPoint y: 519, distance: 31.3
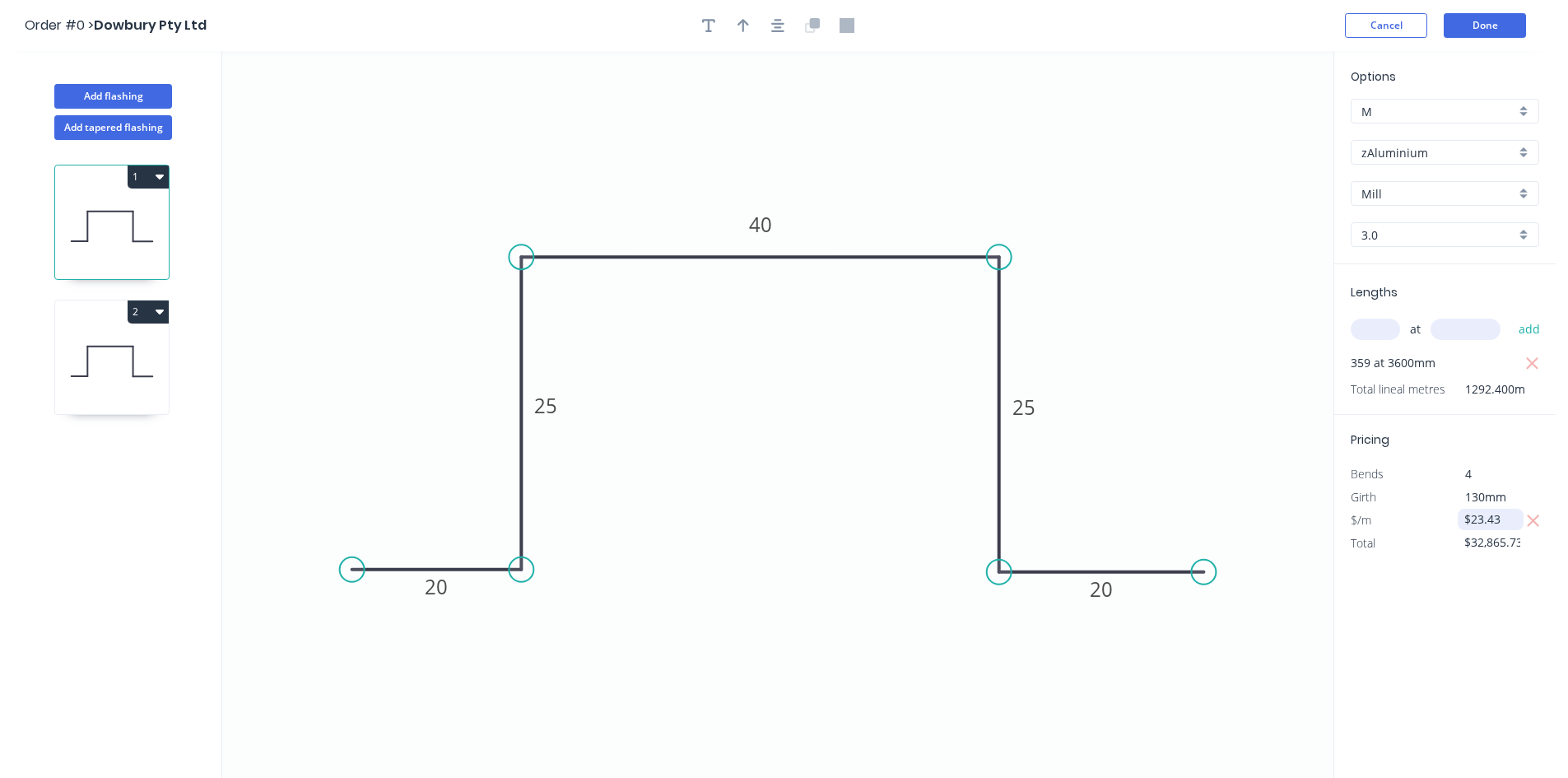
click at [1475, 519] on input "$23.43" at bounding box center [1492, 520] width 56 height 23
type input "$0.00"
click at [1478, 519] on input "$0.00" at bounding box center [1492, 520] width 56 height 23
click at [1390, 540] on div "Pricing Bends 4 Girth 130mm $/m $0.00 Total $0.00" at bounding box center [1445, 484] width 222 height 140
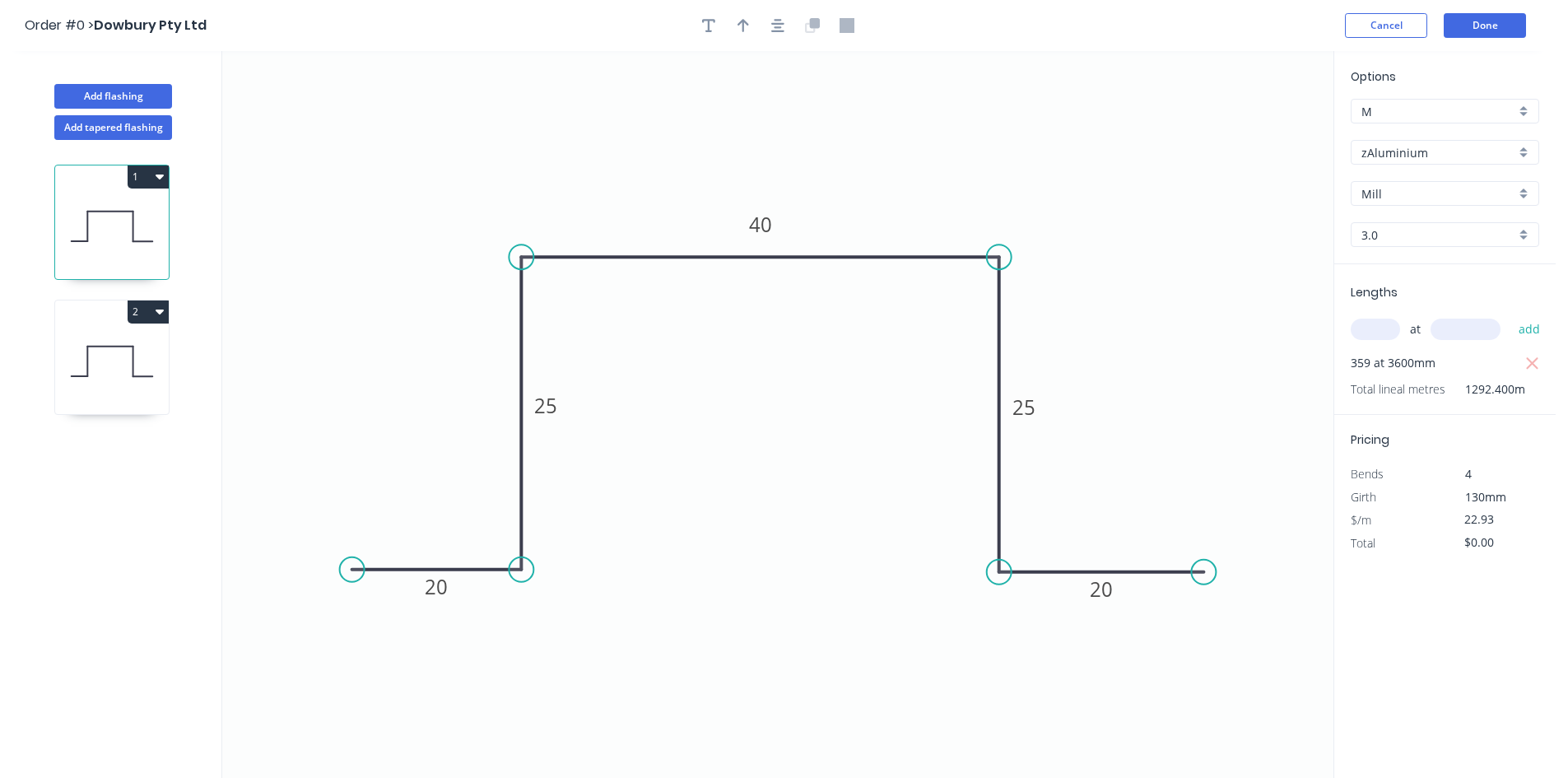
type input "$22.93"
type input "$29,634.73"
click at [151, 391] on icon at bounding box center [111, 362] width 113 height 106
type input "$0.00"
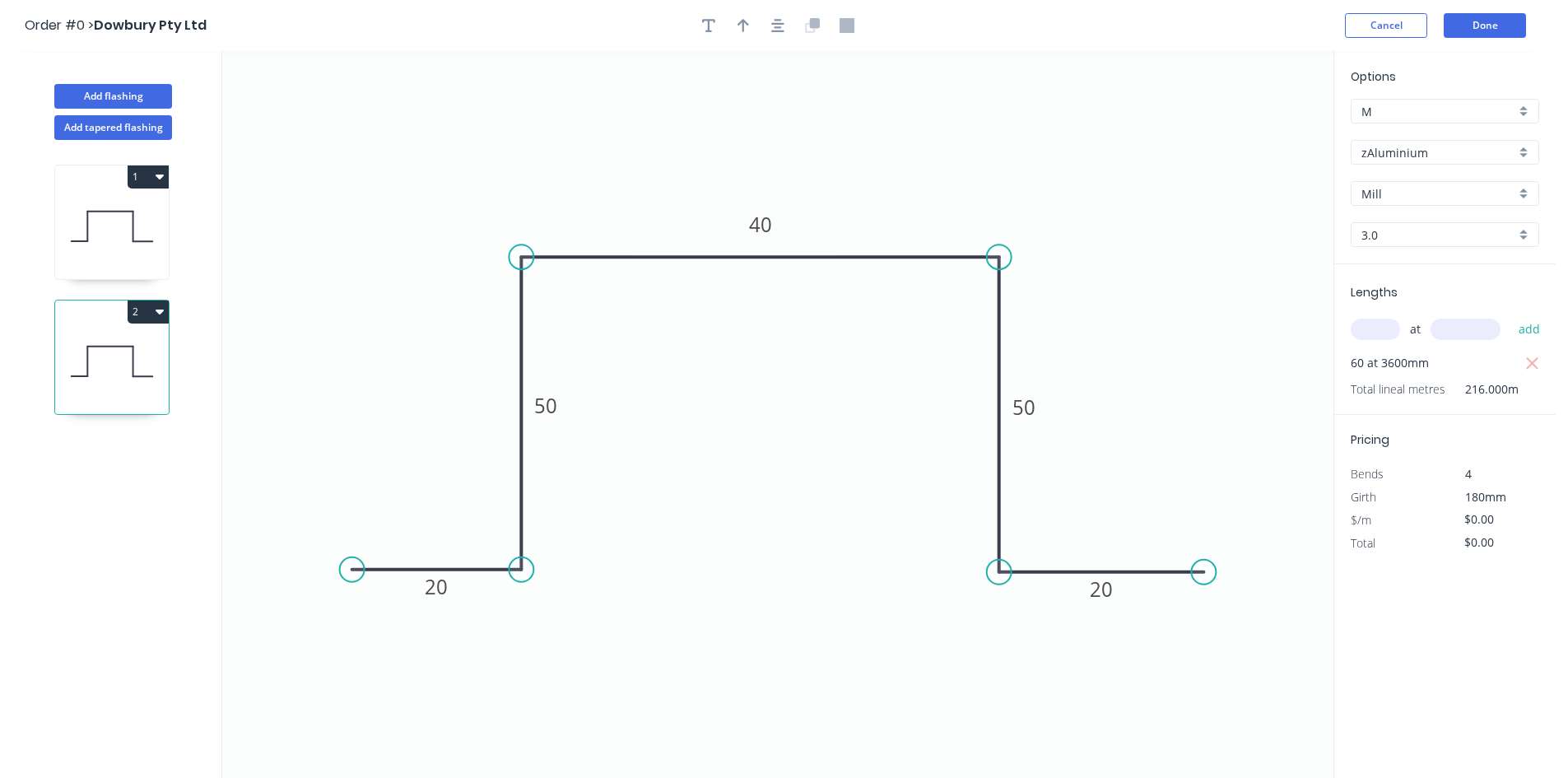
drag, startPoint x: 1503, startPoint y: 519, endPoint x: 1260, endPoint y: 545, distance: 244.4
click at [1269, 545] on div "Add flashing Add tapered flashing 1 2 0 20 50 40 50 20 Options M M zAluminium z…" at bounding box center [778, 429] width 1556 height 757
type input "$28.14"
type input "$6,078.24"
click at [1215, 383] on icon "0 20 50 40 50 20" at bounding box center [777, 414] width 1111 height 727
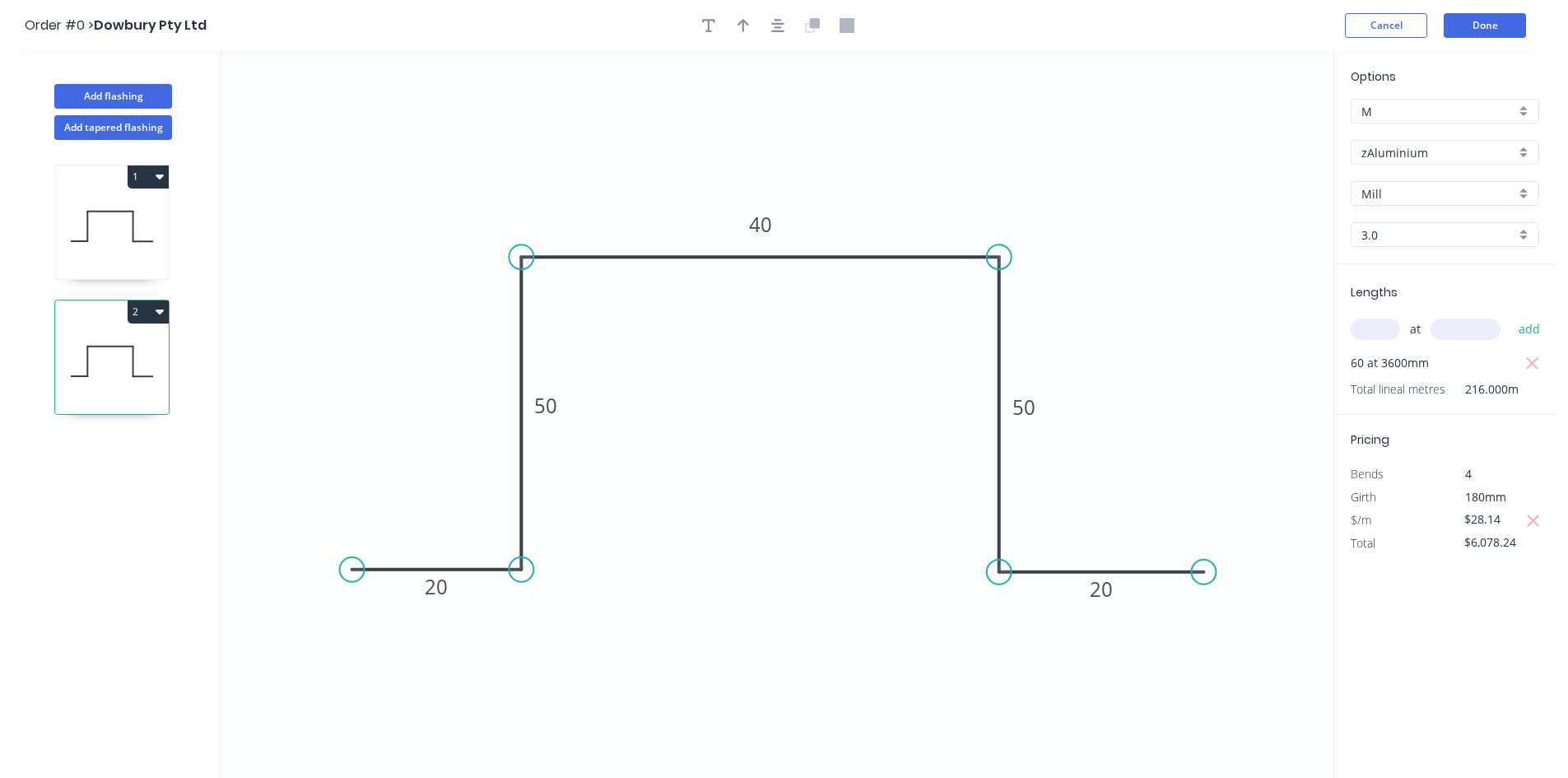
click at [1433, 609] on div "Options M M zAluminium zAluminium Mill Mill 3.0 3.0 Lengths at add 60 at 3600mm…" at bounding box center [1444, 414] width 222 height 728
click at [1470, 31] on button "Done" at bounding box center [1485, 24] width 82 height 24
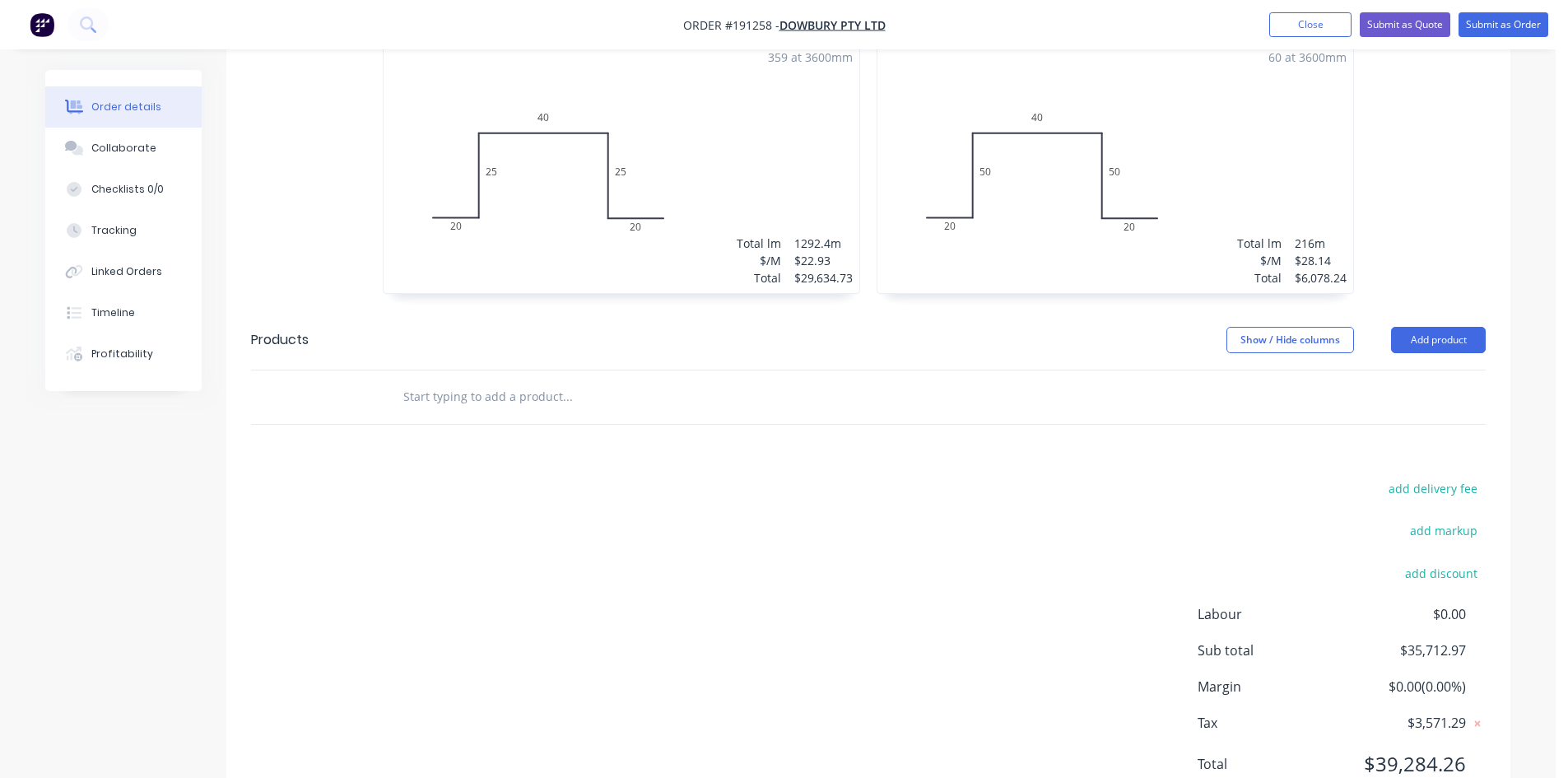
scroll to position [274, 0]
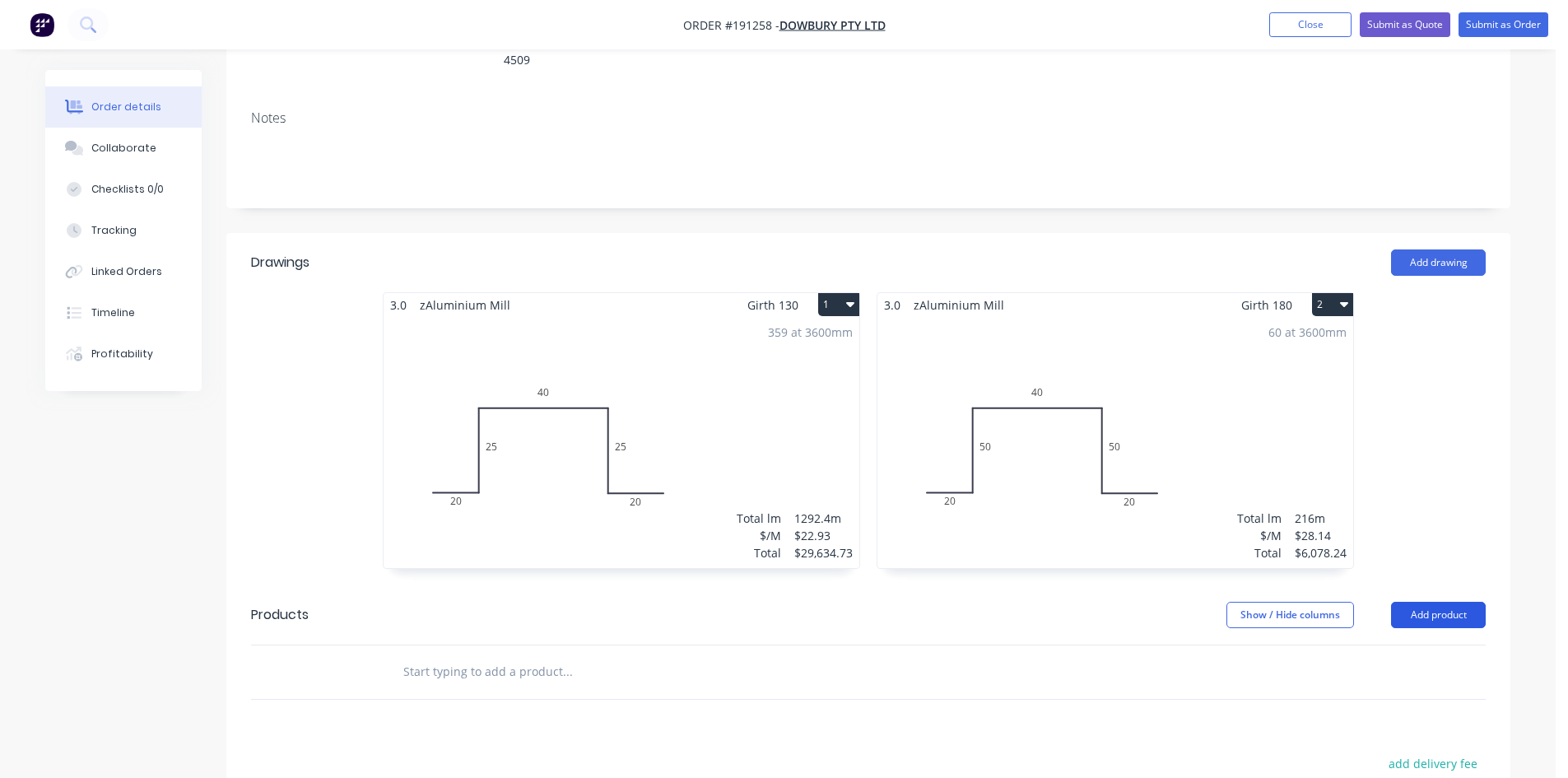
click at [1440, 602] on button "Add product" at bounding box center [1438, 615] width 95 height 26
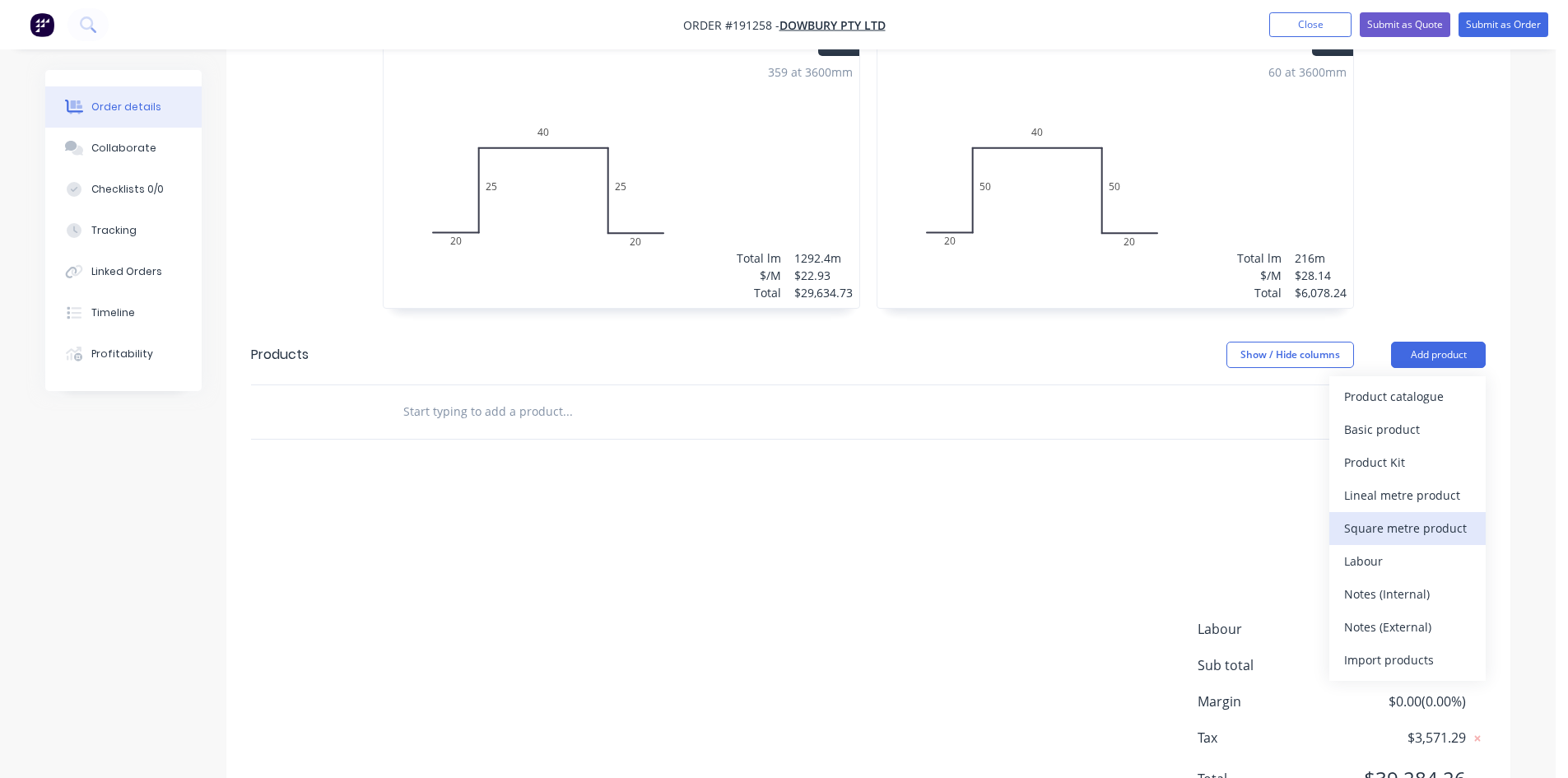
scroll to position [549, 0]
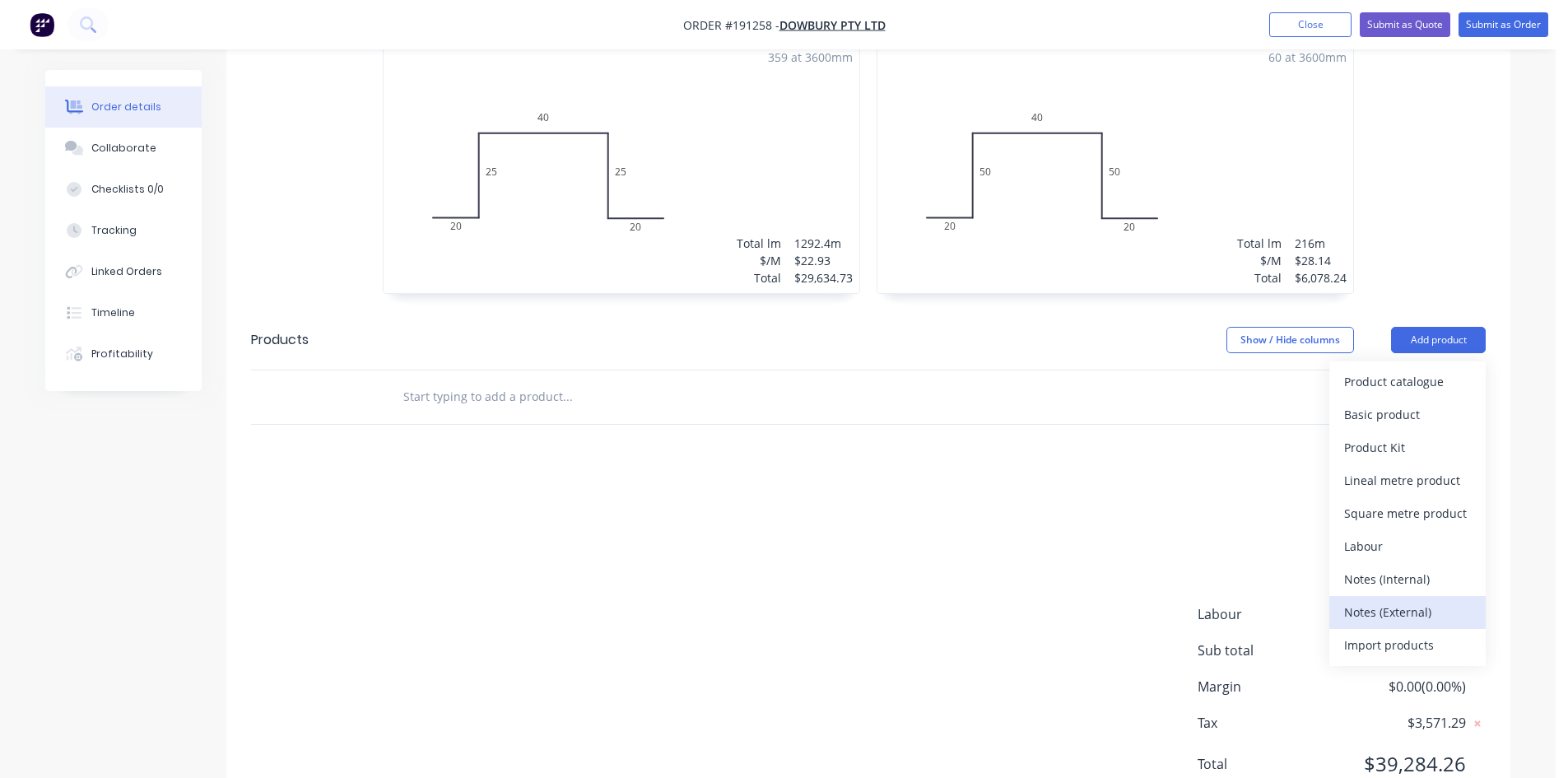
click at [1413, 600] on div "Notes (External)" at bounding box center [1408, 612] width 127 height 23
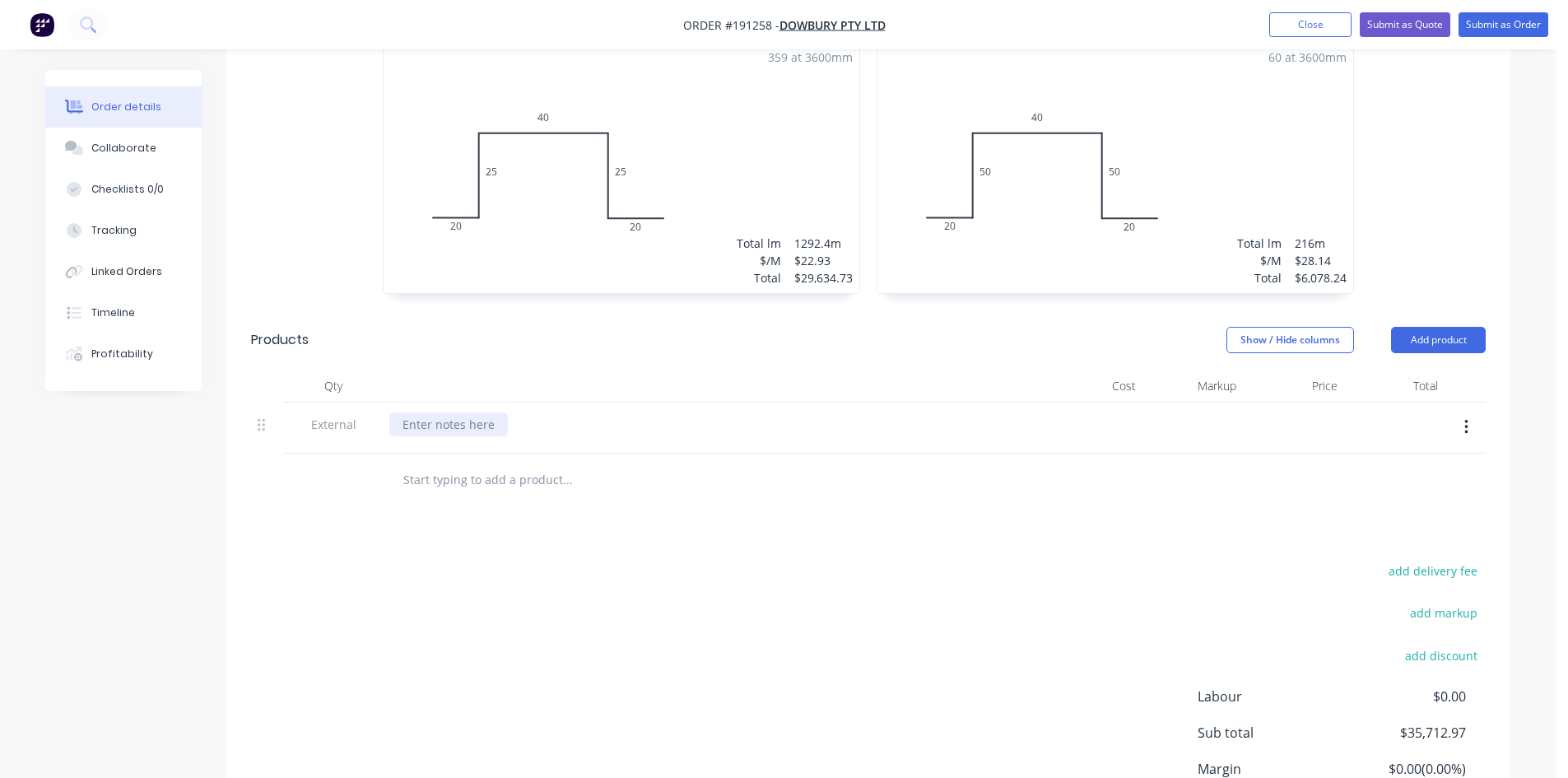
click at [436, 412] on div at bounding box center [448, 424] width 118 height 23
click at [639, 426] on div "All dimension are INTERNAL" at bounding box center [713, 428] width 659 height 51
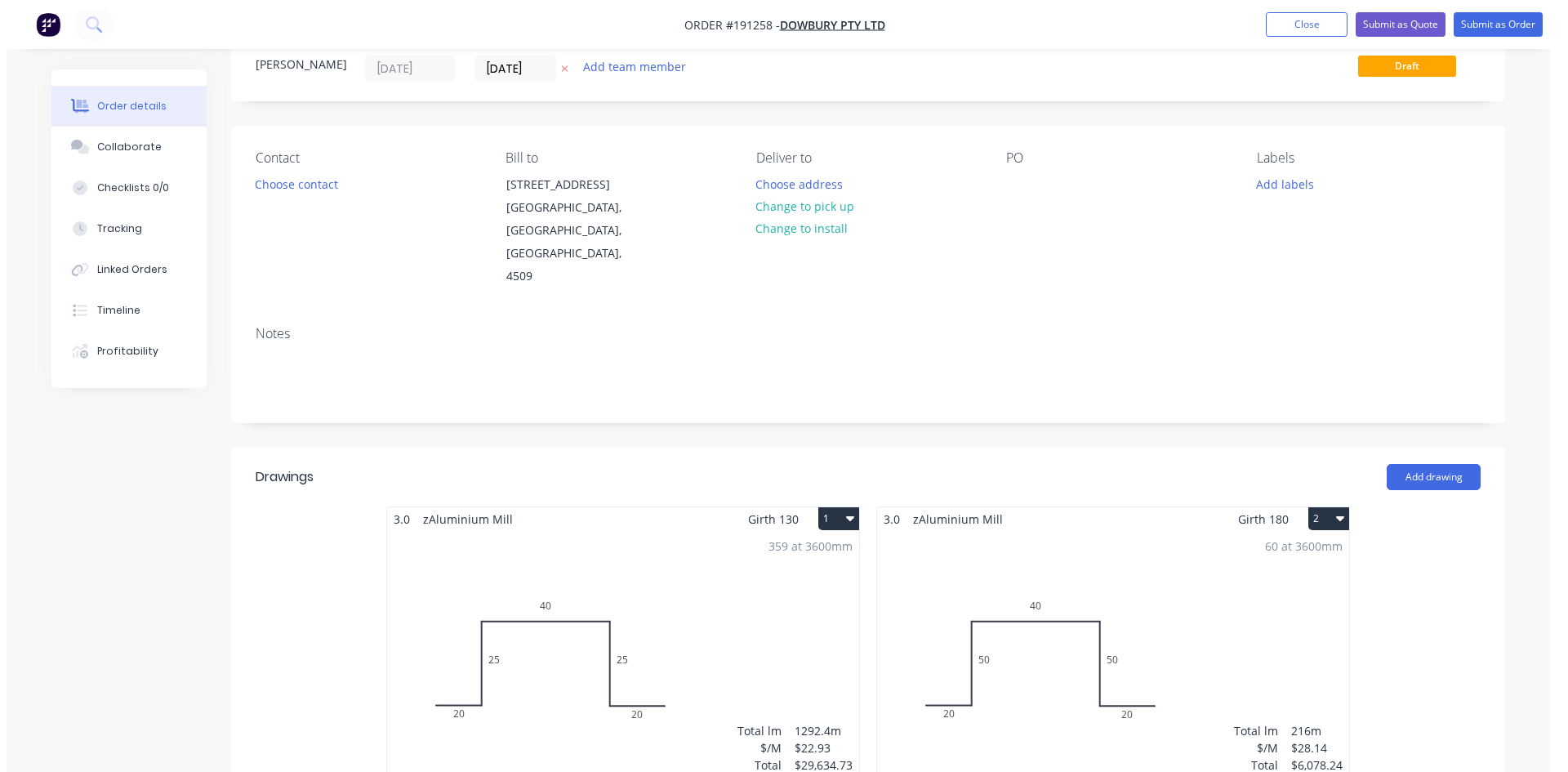
scroll to position [0, 0]
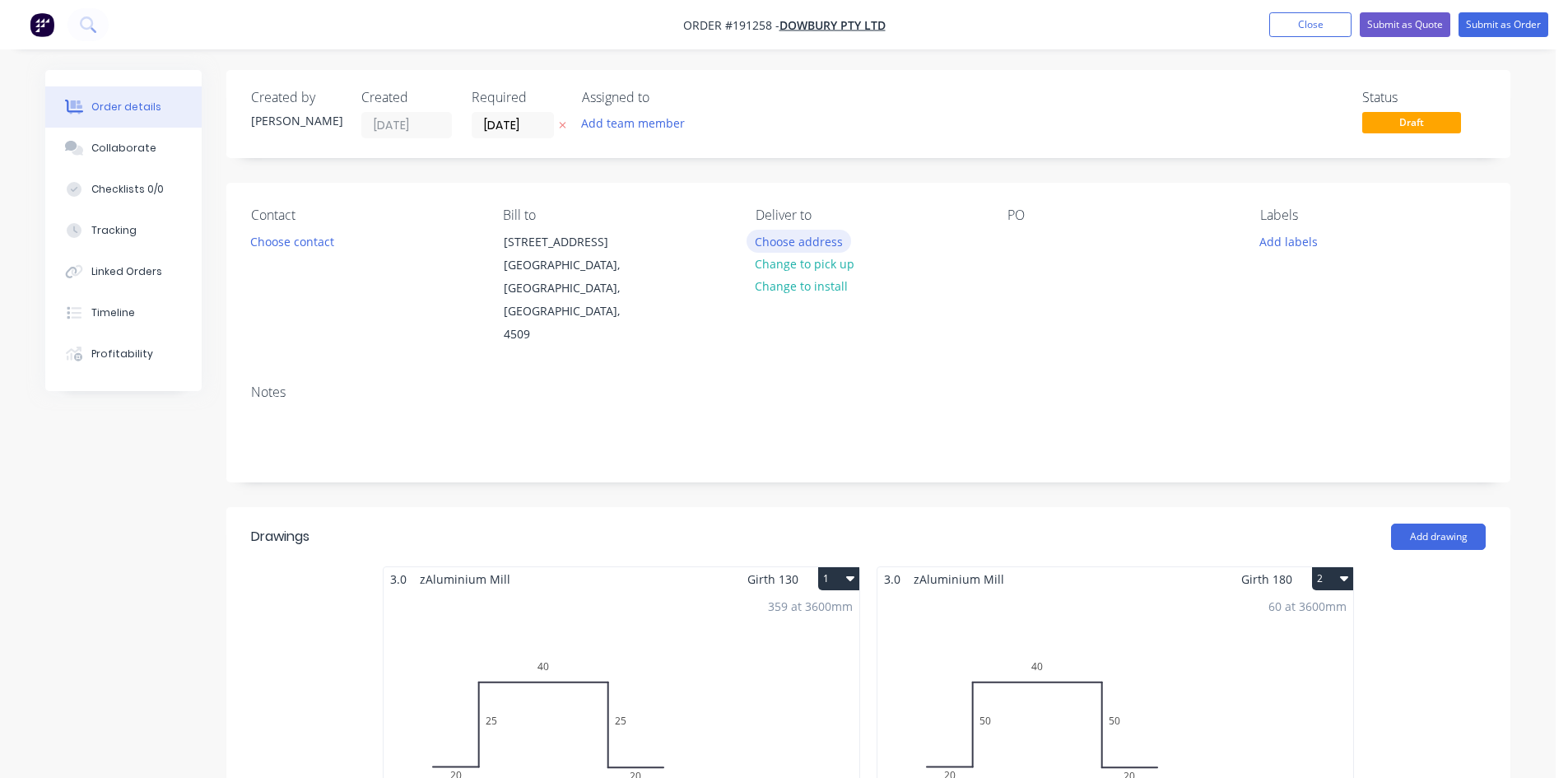
click at [822, 238] on button "Choose address" at bounding box center [800, 240] width 106 height 22
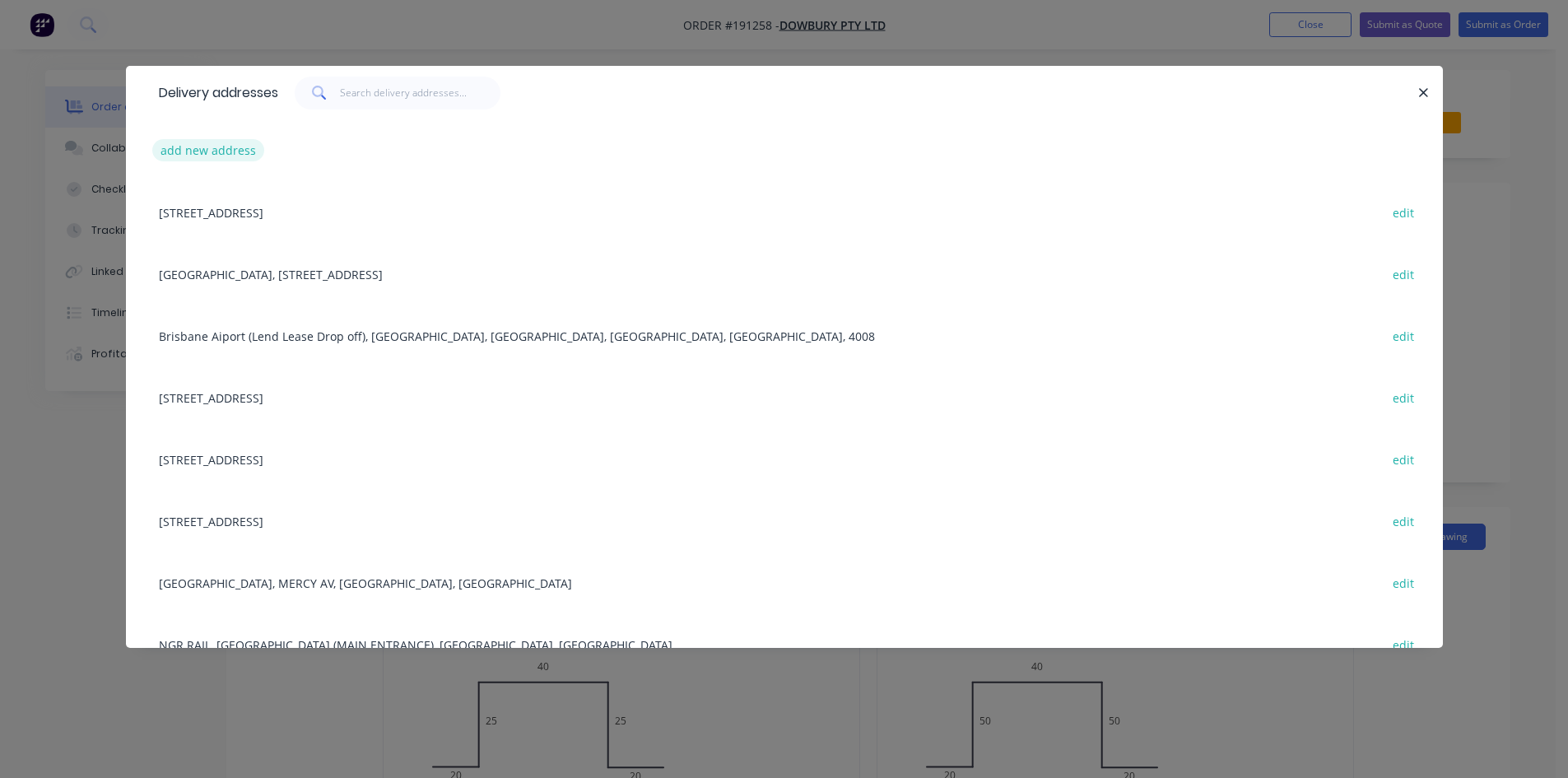
click at [158, 151] on button "add new address" at bounding box center [208, 150] width 112 height 22
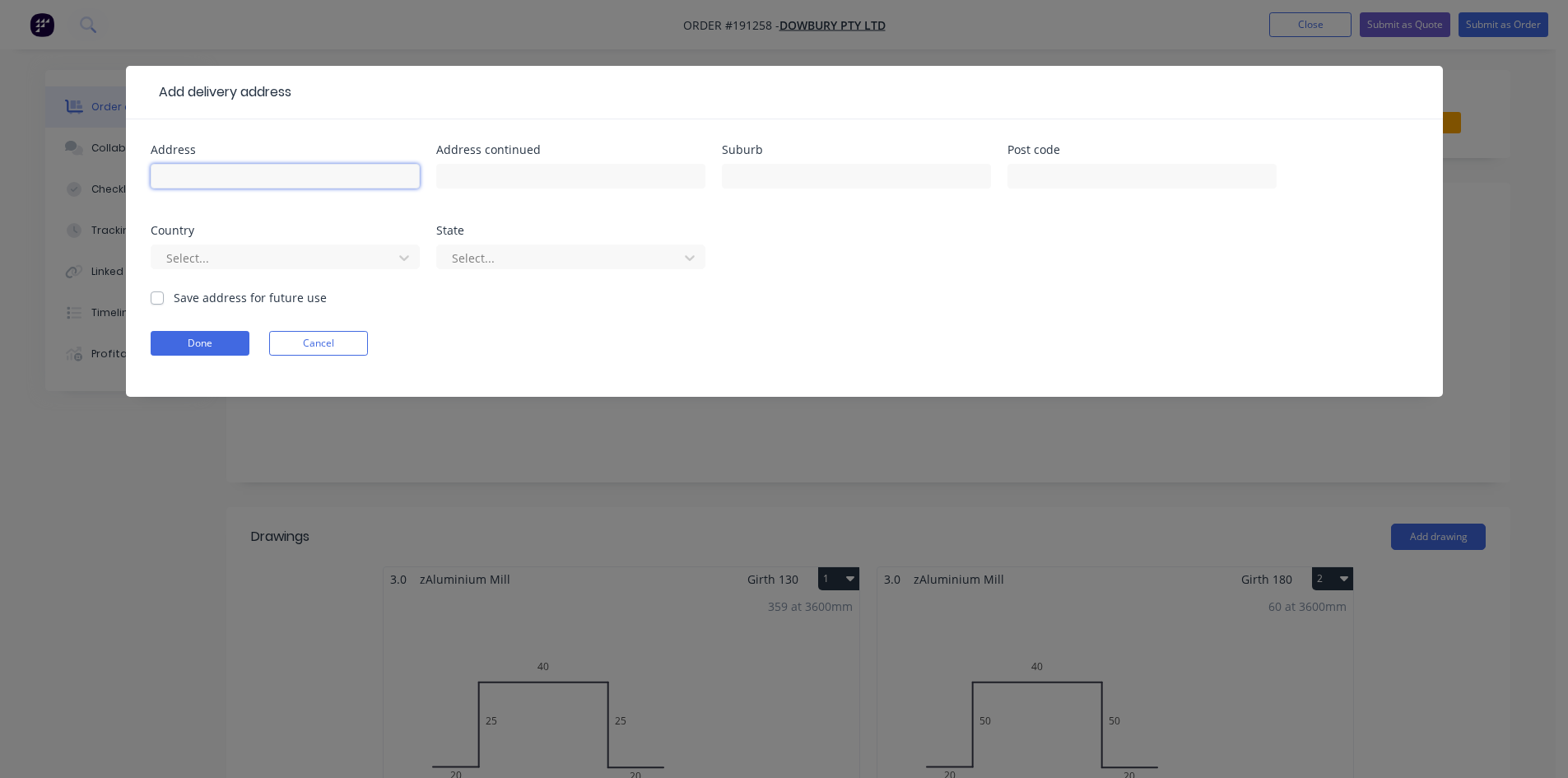
click at [327, 185] on input "text" at bounding box center [284, 176] width 269 height 24
type input "TBA"
click at [166, 341] on button "Done" at bounding box center [199, 343] width 99 height 24
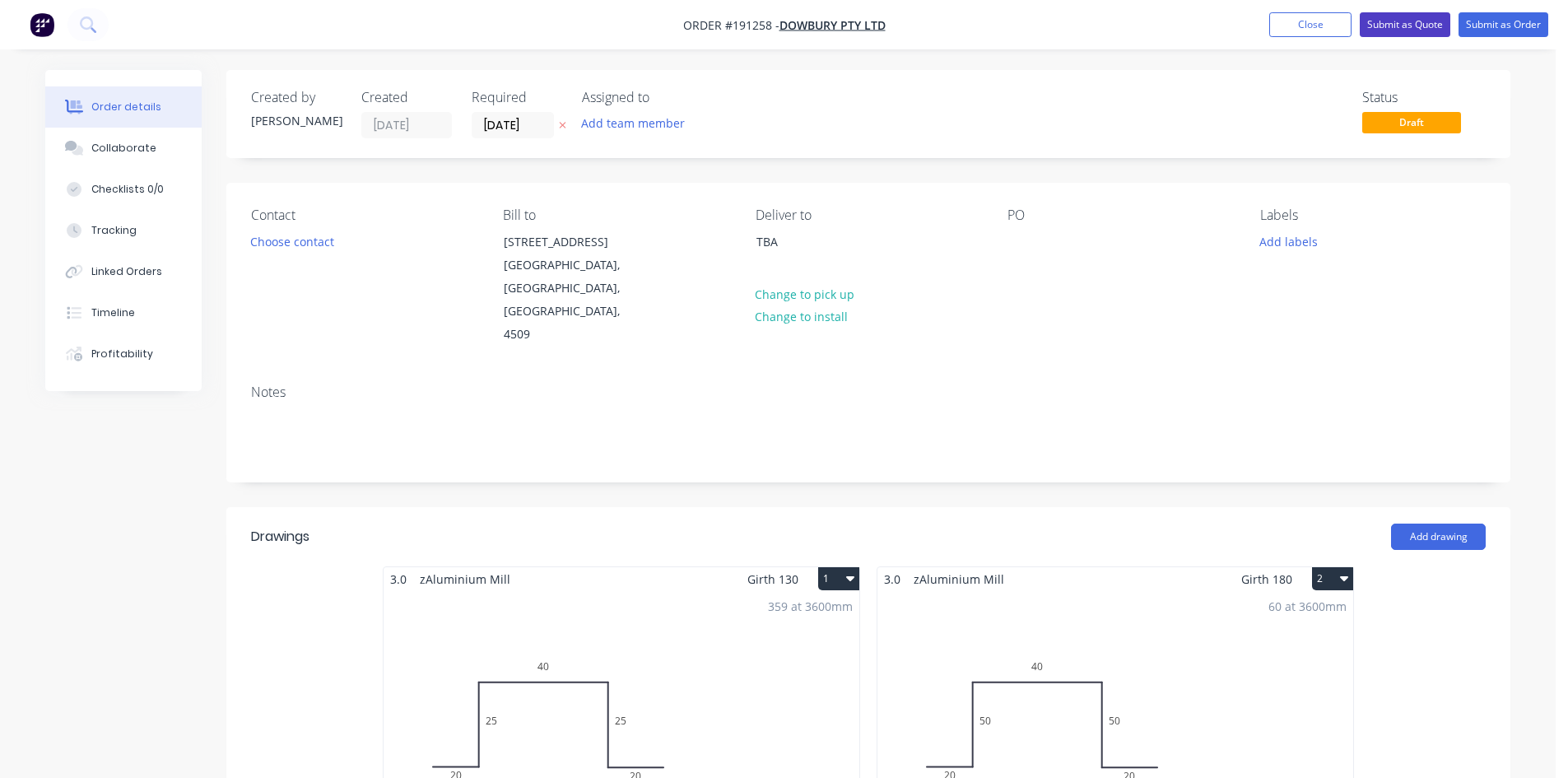
click at [1422, 23] on button "Submit as Quote" at bounding box center [1405, 24] width 91 height 24
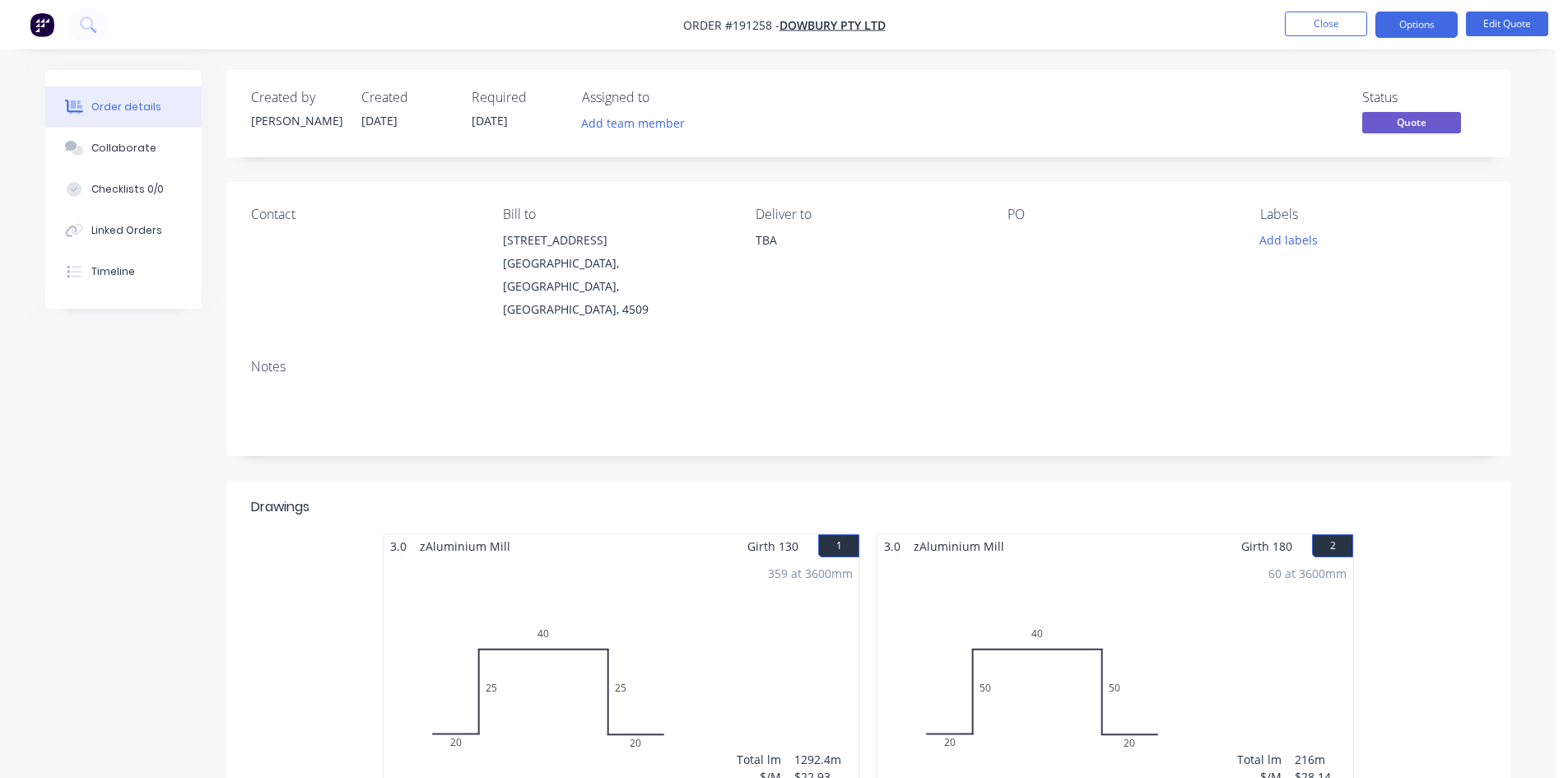
click at [1430, 19] on button "Options" at bounding box center [1416, 24] width 82 height 26
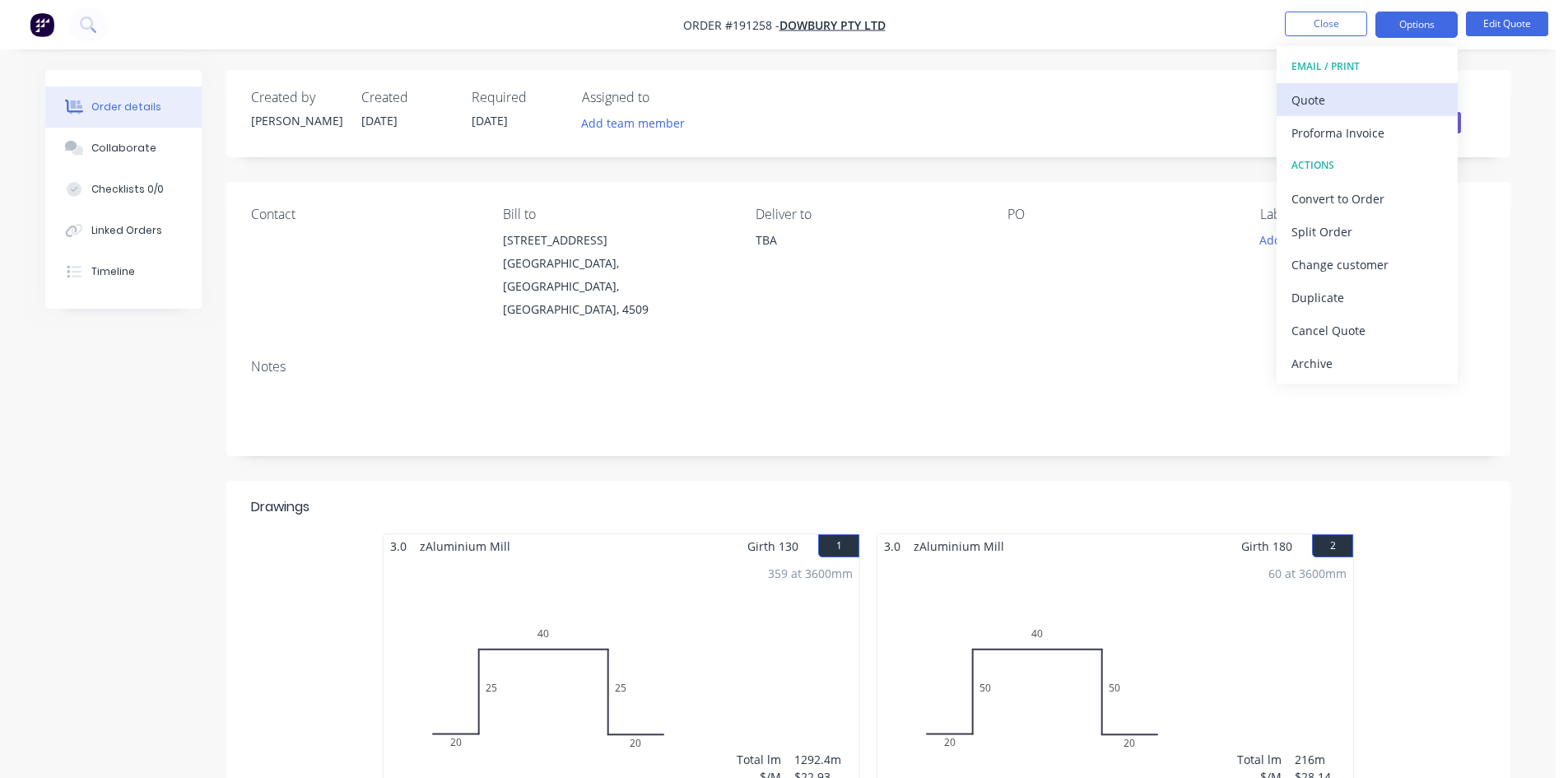
click at [1381, 99] on div "Quote" at bounding box center [1367, 100] width 152 height 23
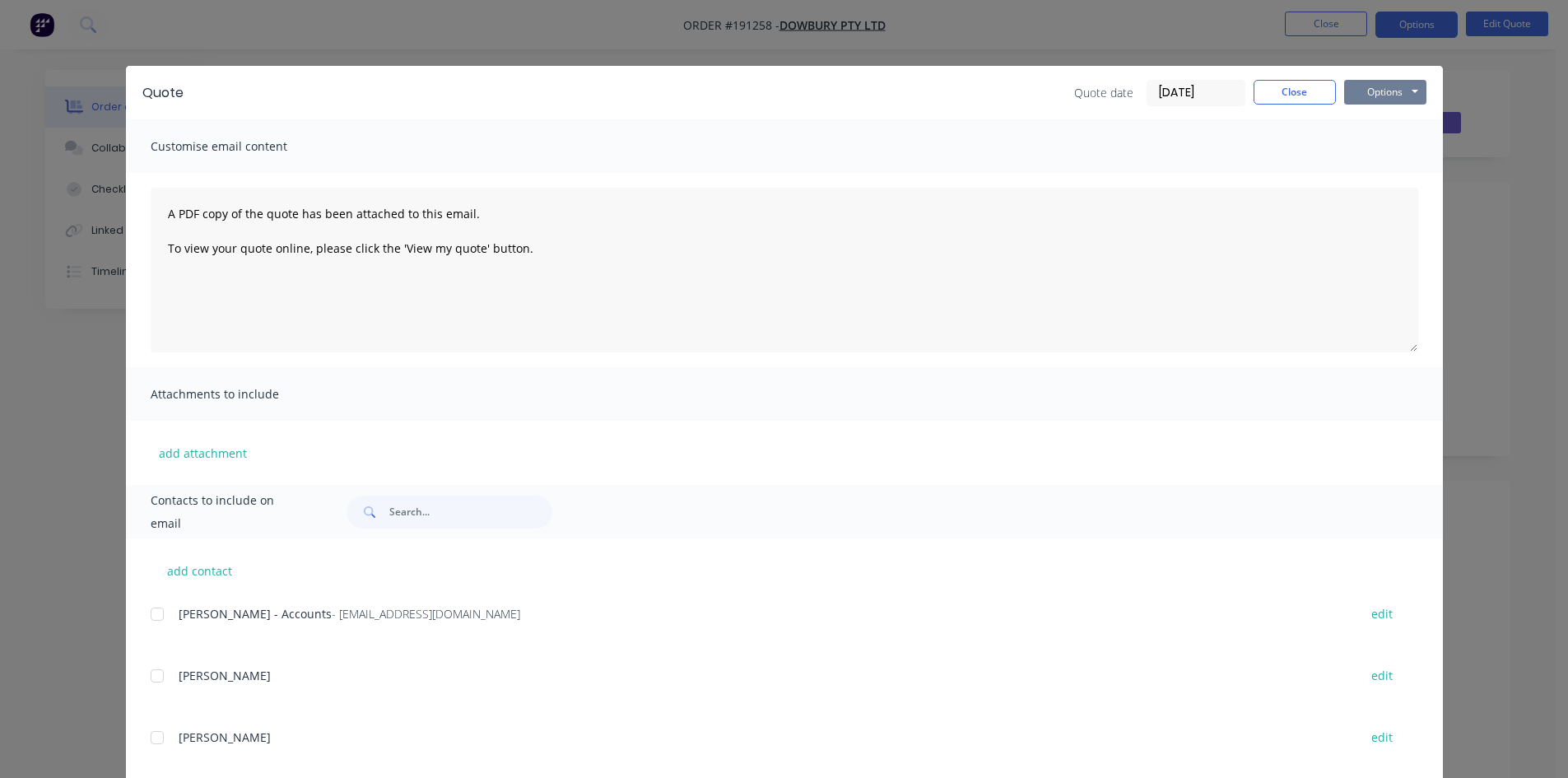
click at [1419, 81] on button "Options" at bounding box center [1385, 92] width 82 height 24
click at [1414, 116] on button "Preview" at bounding box center [1397, 121] width 106 height 27
